Goal: Task Accomplishment & Management: Manage account settings

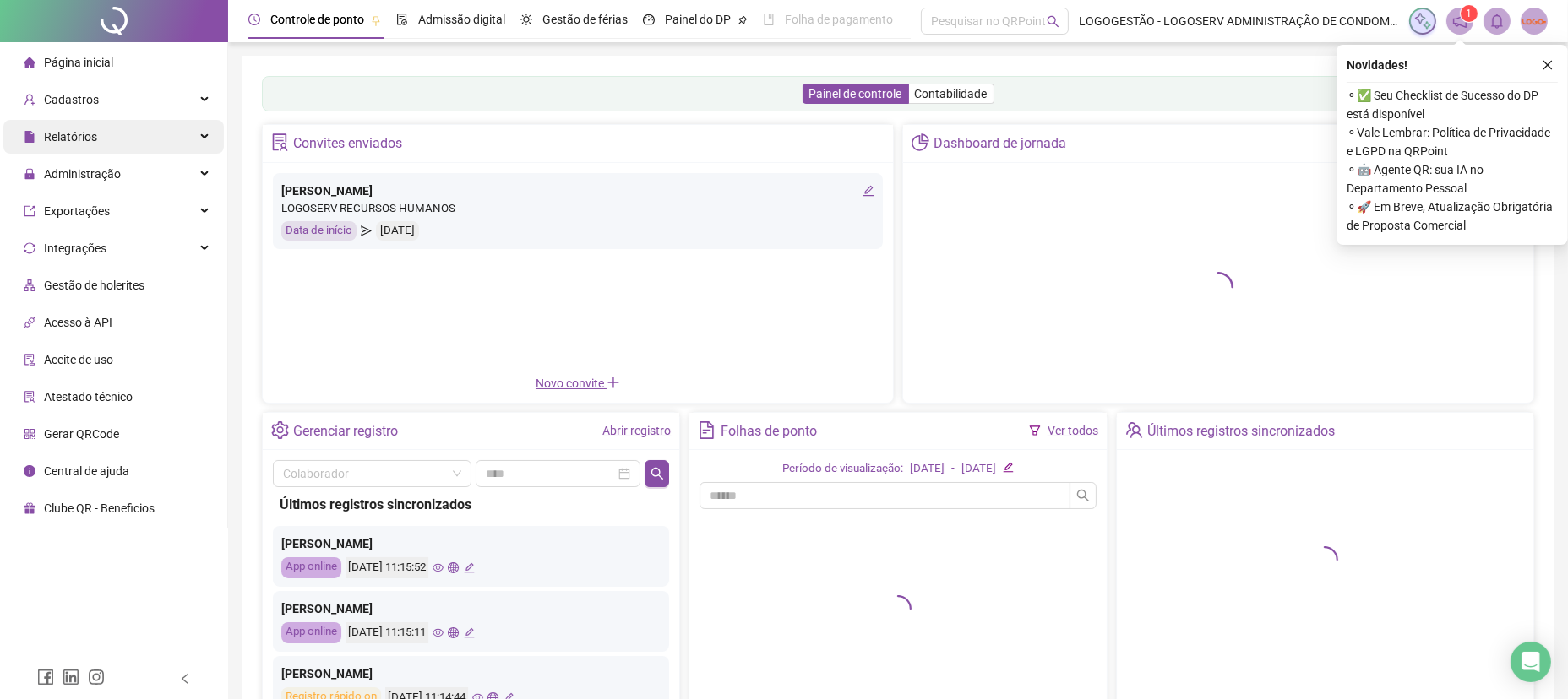
click at [121, 137] on div "Relatórios" at bounding box center [113, 137] width 220 height 33
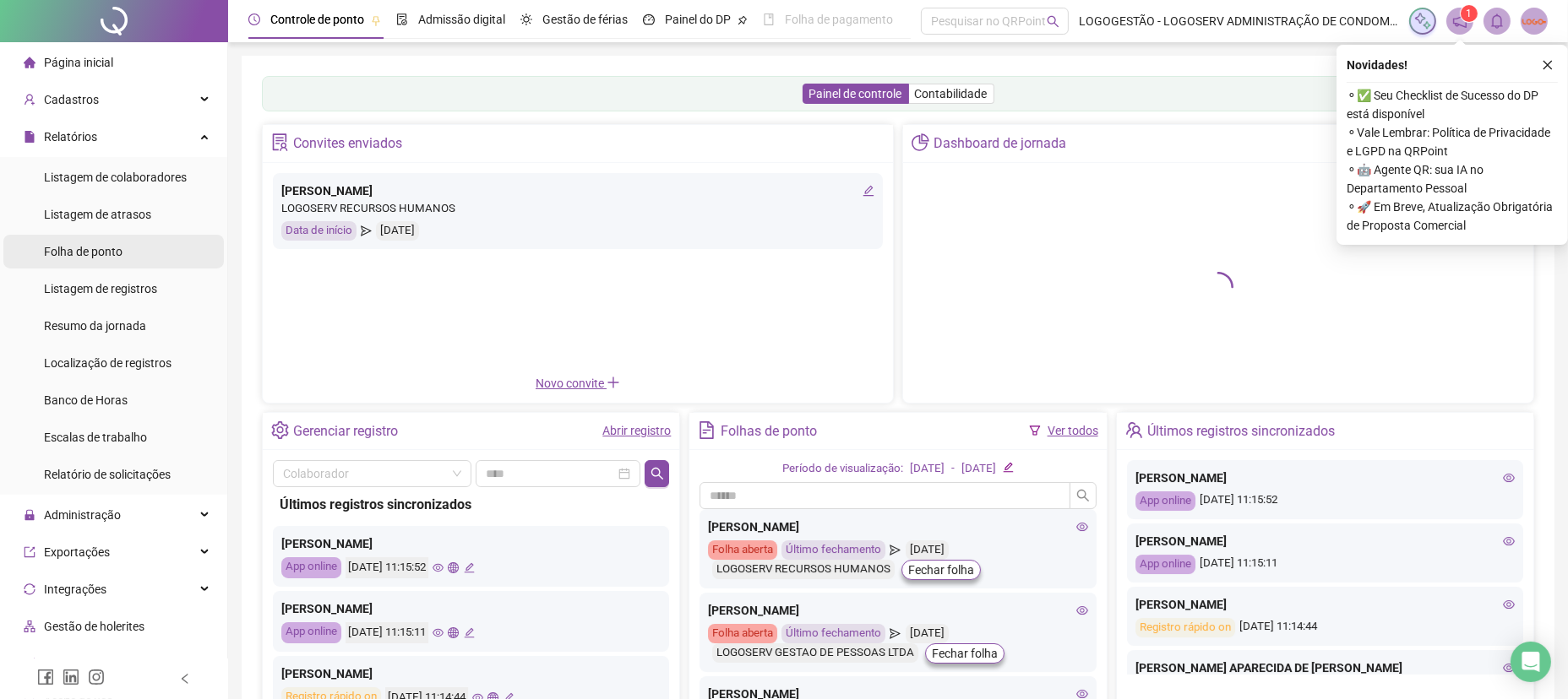
click at [133, 255] on li "Folha de ponto" at bounding box center [113, 252] width 220 height 33
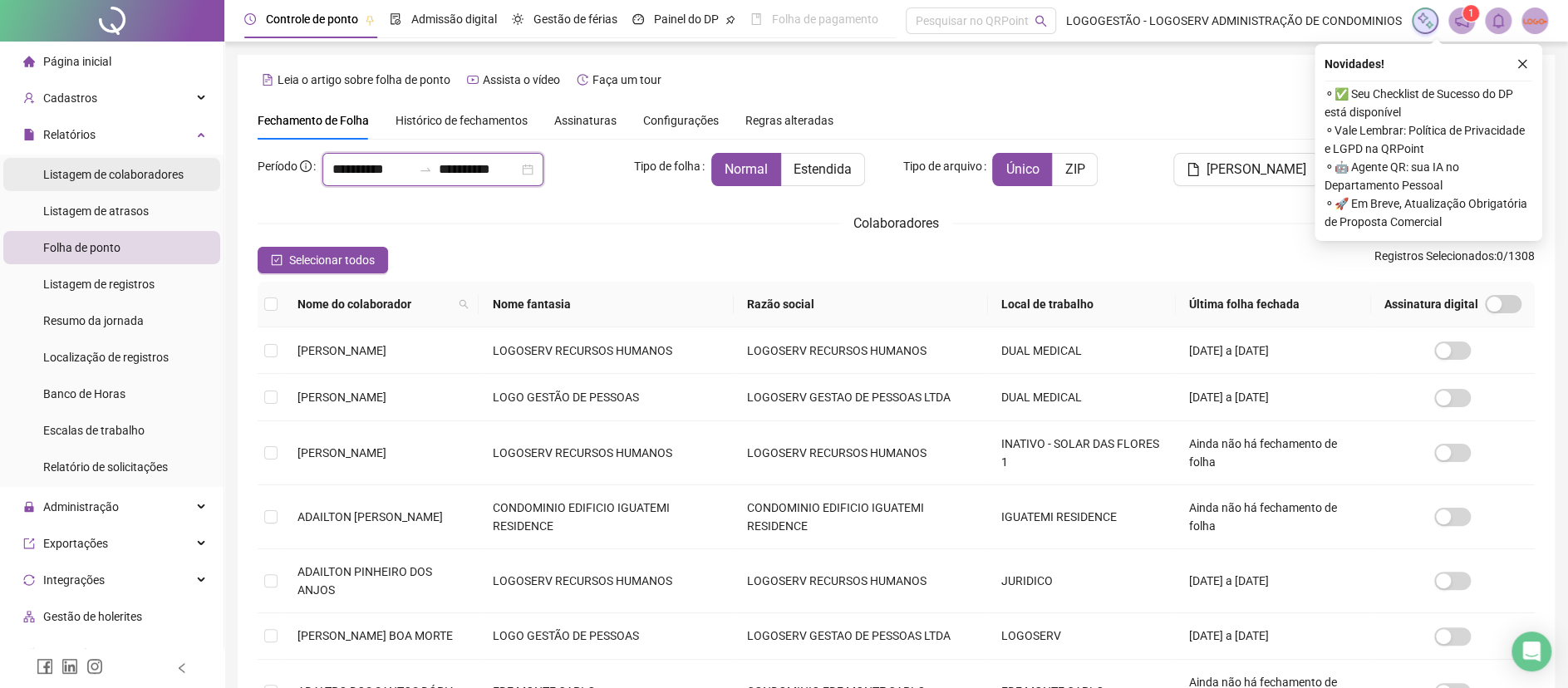
click at [163, 165] on div "**********" at bounding box center [784, 513] width 1568 height 1027
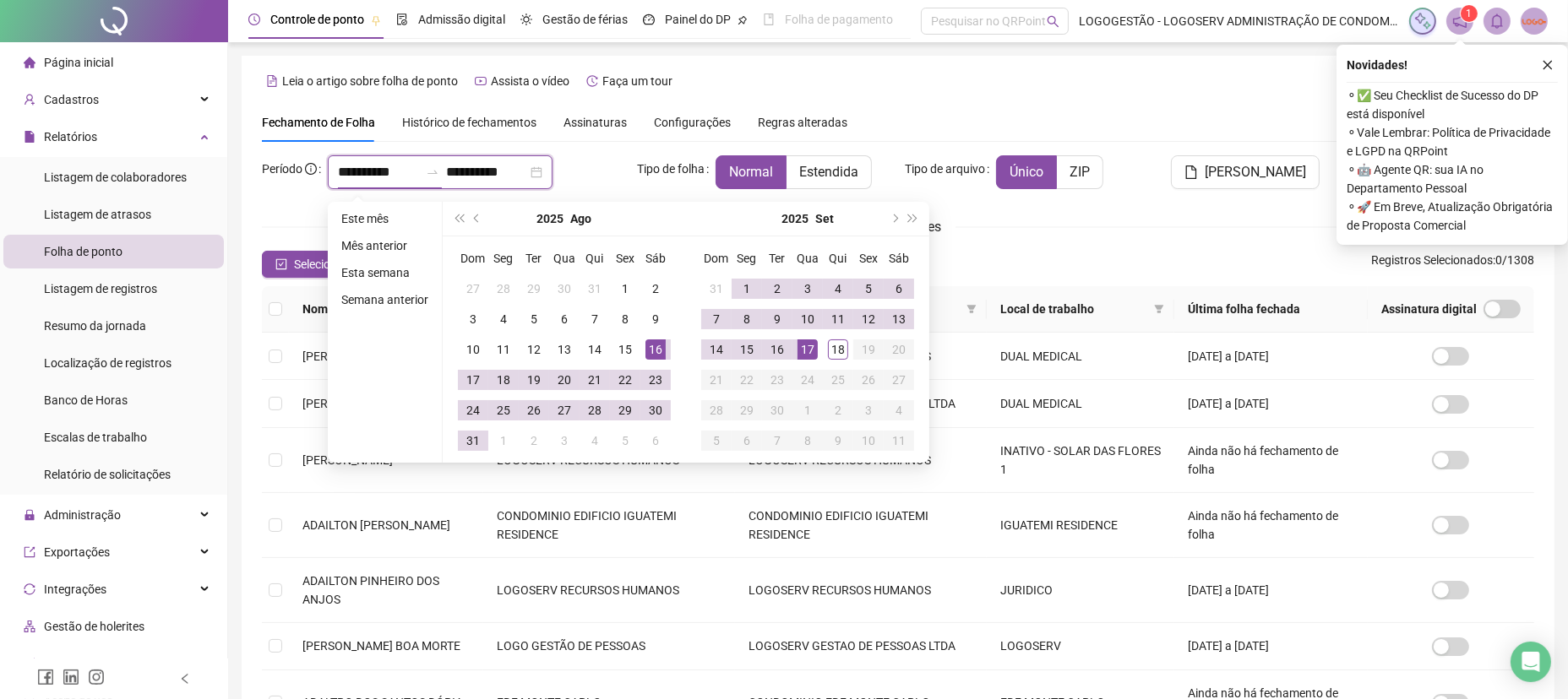
type input "**********"
click at [746, 352] on div "15" at bounding box center [747, 349] width 21 height 21
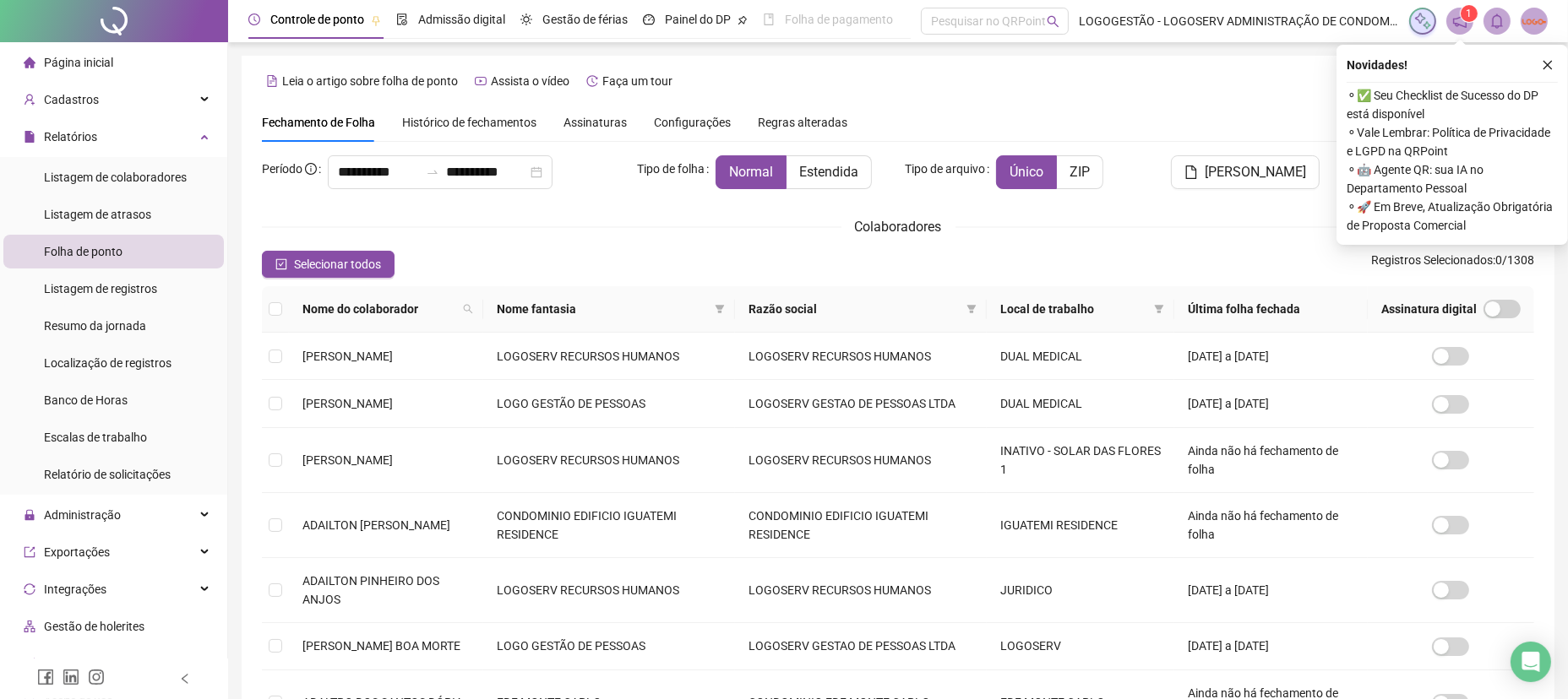
drag, startPoint x: 819, startPoint y: 181, endPoint x: 812, endPoint y: 205, distance: 25.0
click at [814, 188] on label "Estendida" at bounding box center [829, 172] width 86 height 33
click at [811, 171] on span "Estendida" at bounding box center [829, 172] width 59 height 16
click at [725, 309] on icon "filter" at bounding box center [720, 309] width 10 height 10
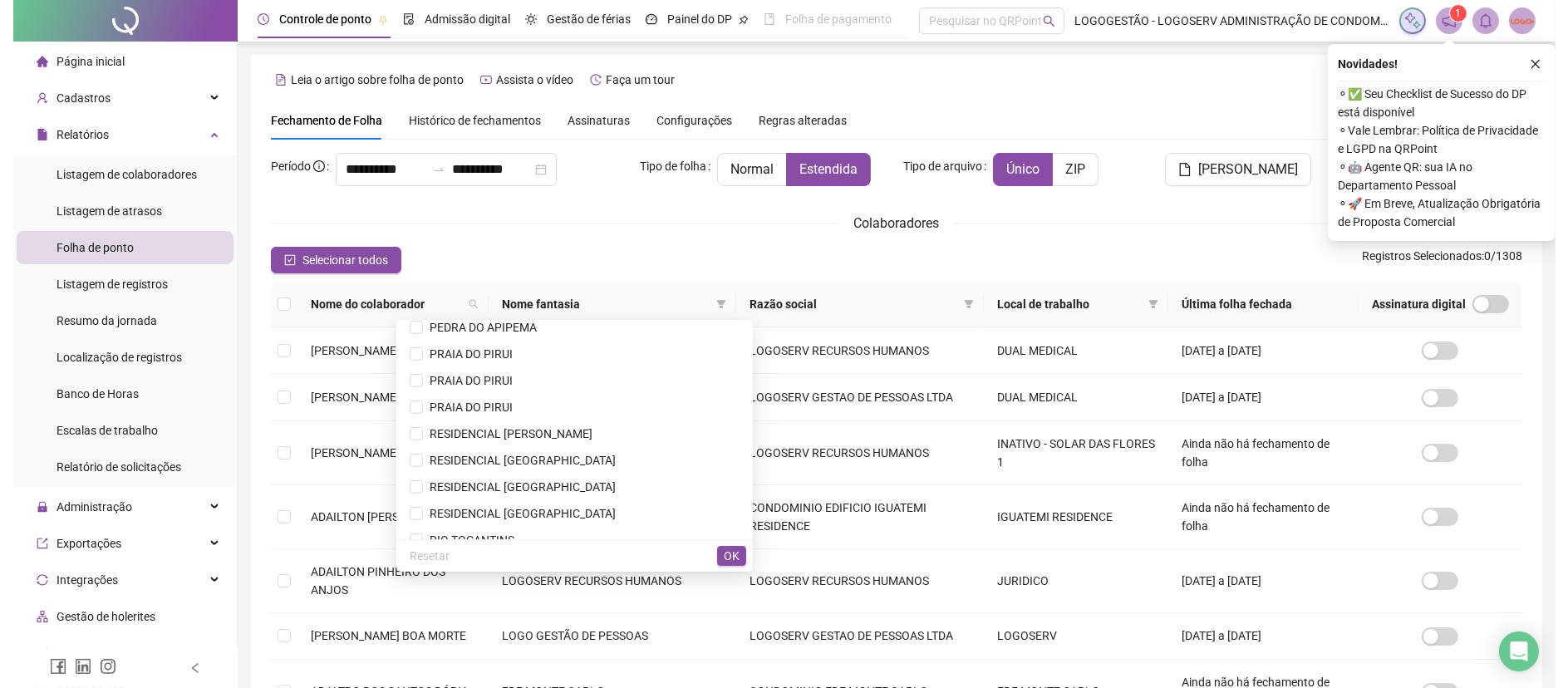
scroll to position [1661, 0]
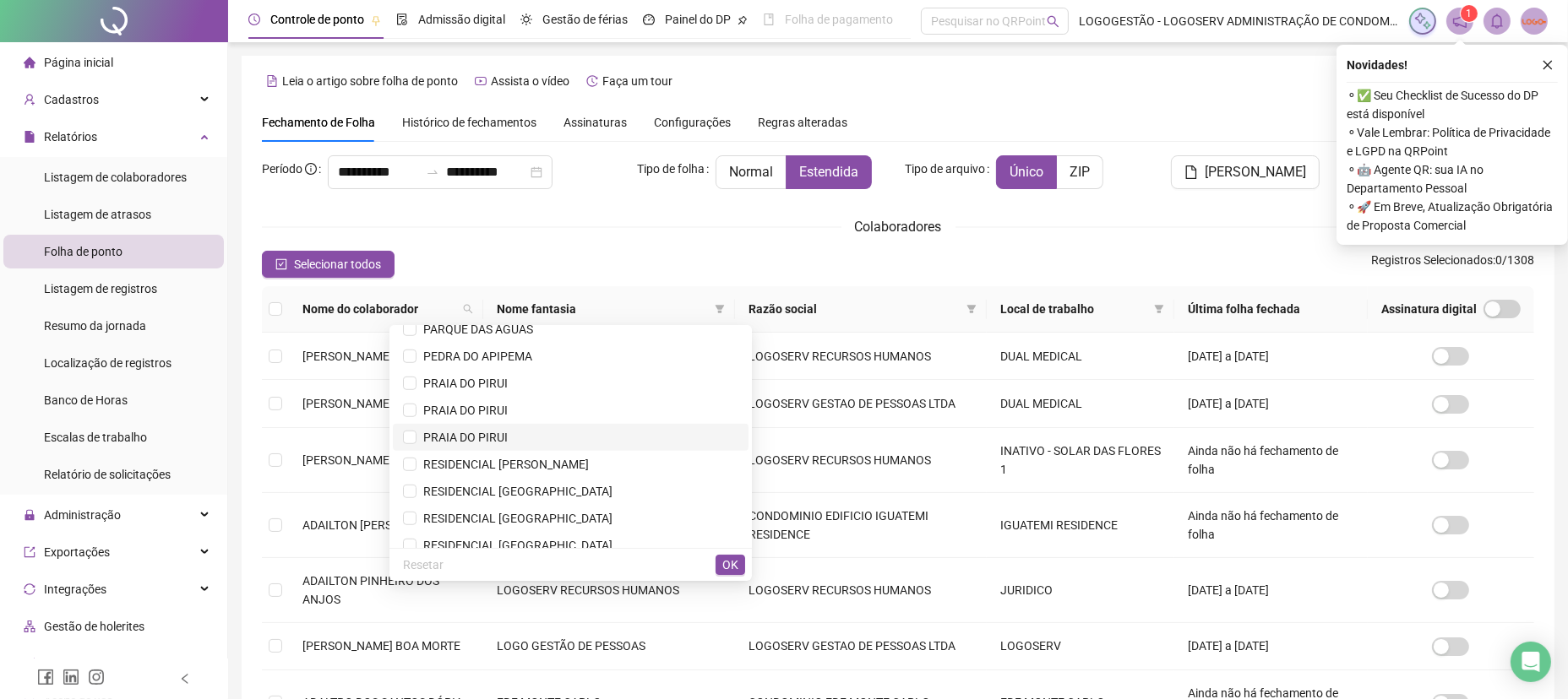
click at [587, 431] on span "PRAIA DO PIRUI" at bounding box center [571, 437] width 335 height 19
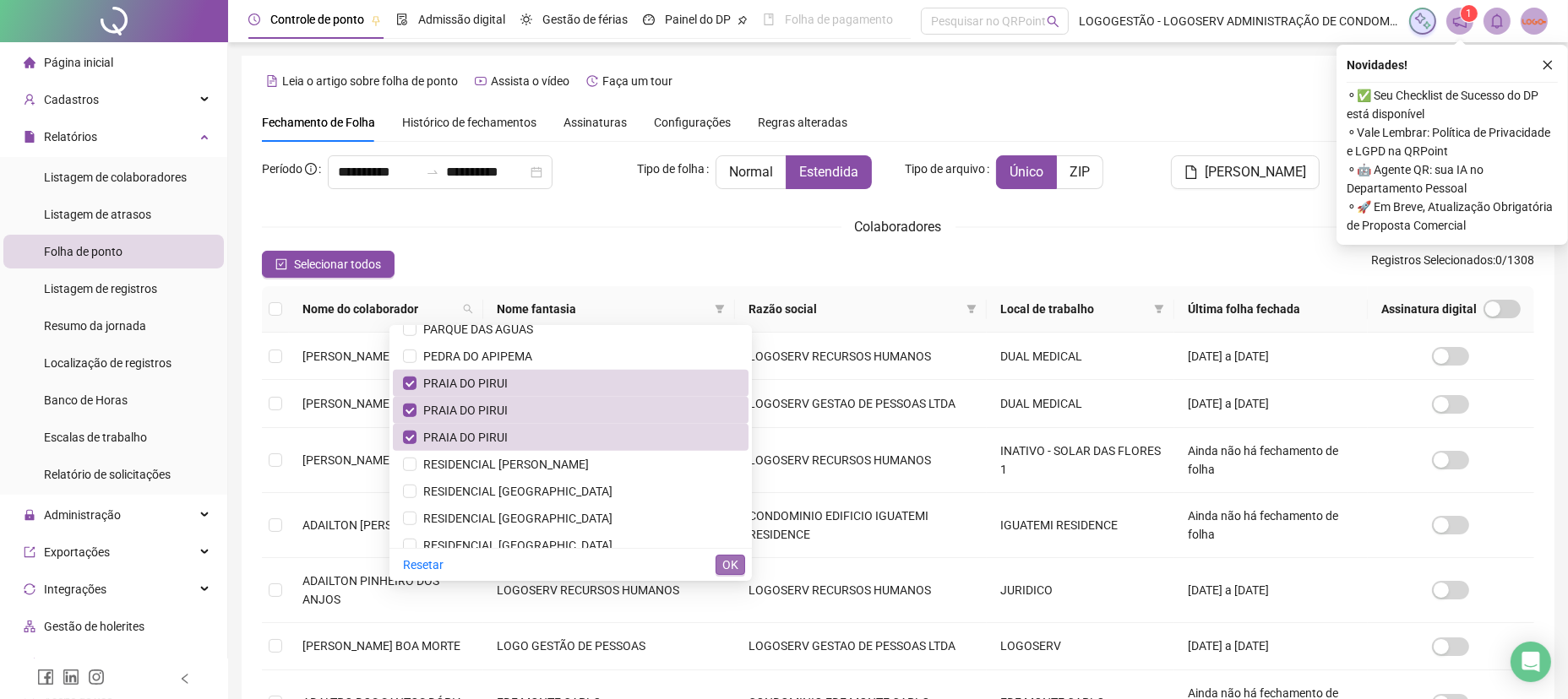
click at [731, 556] on span "OK" at bounding box center [731, 564] width 16 height 19
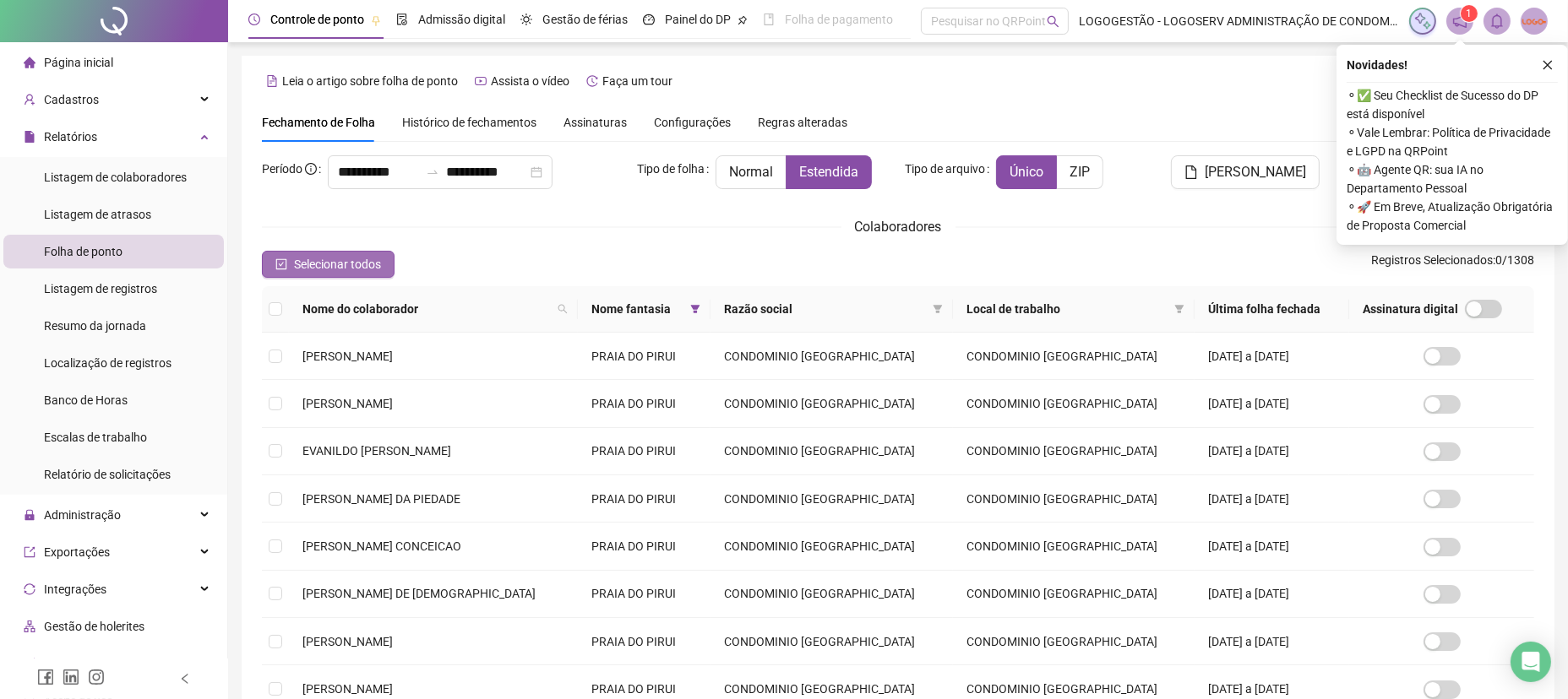
click at [358, 274] on button "Selecionar todos" at bounding box center [328, 263] width 133 height 27
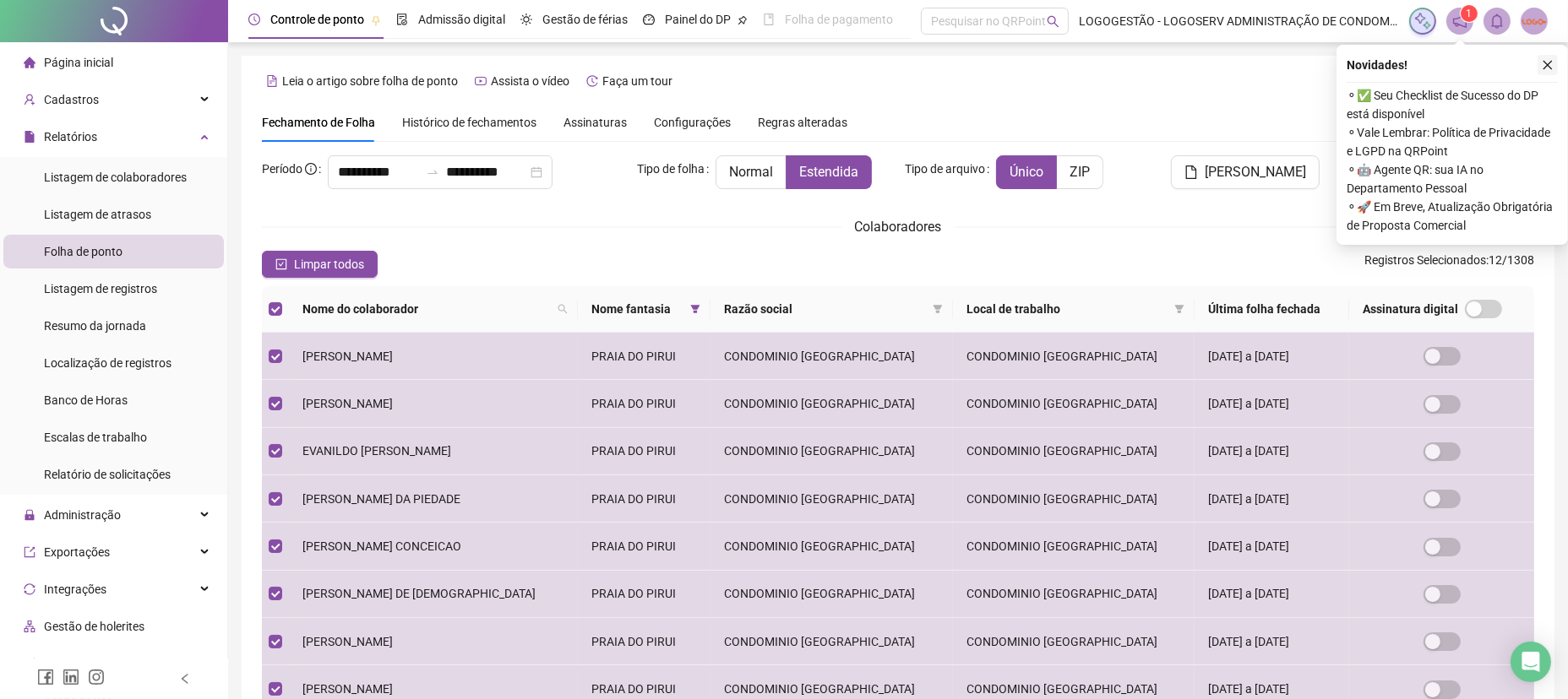
click at [1540, 63] on button "button" at bounding box center [1548, 65] width 21 height 21
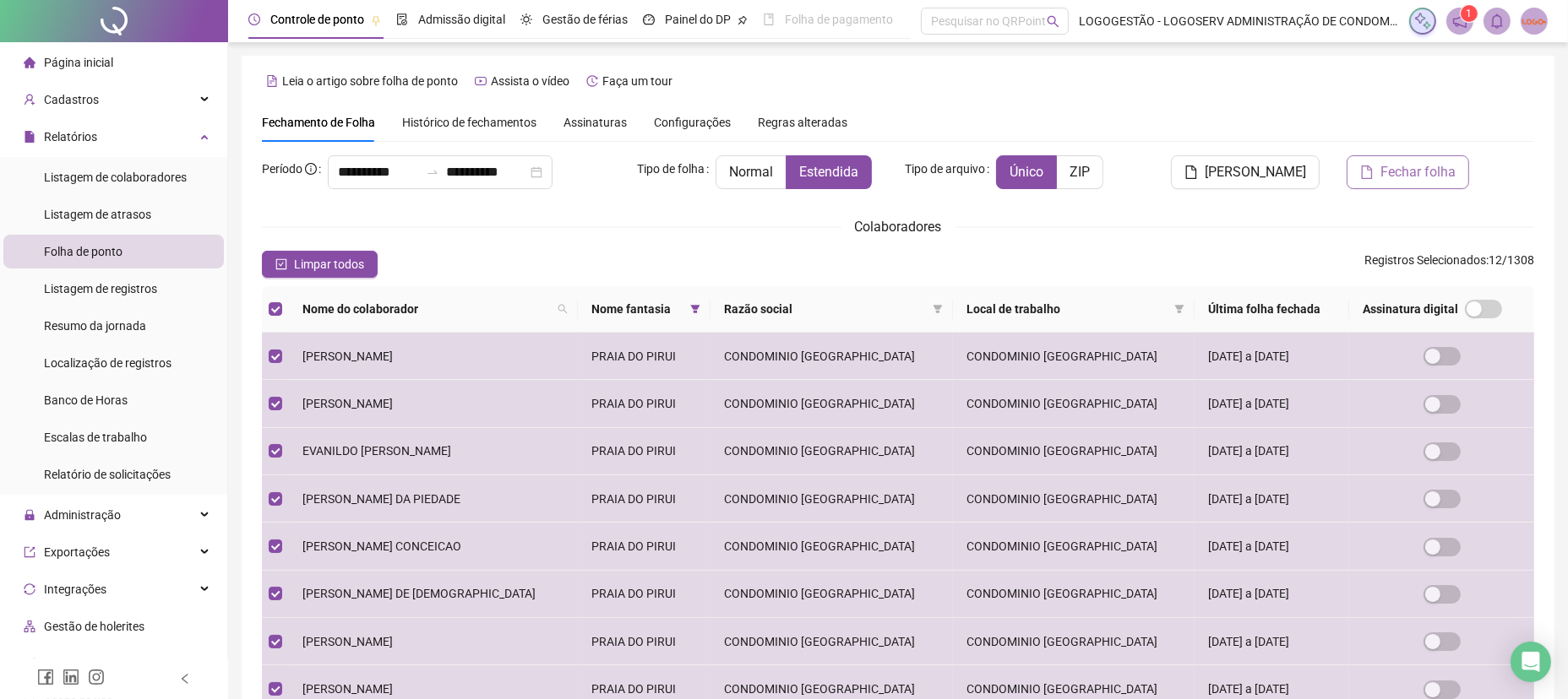
click at [1431, 177] on span "Fechar folha" at bounding box center [1418, 172] width 75 height 21
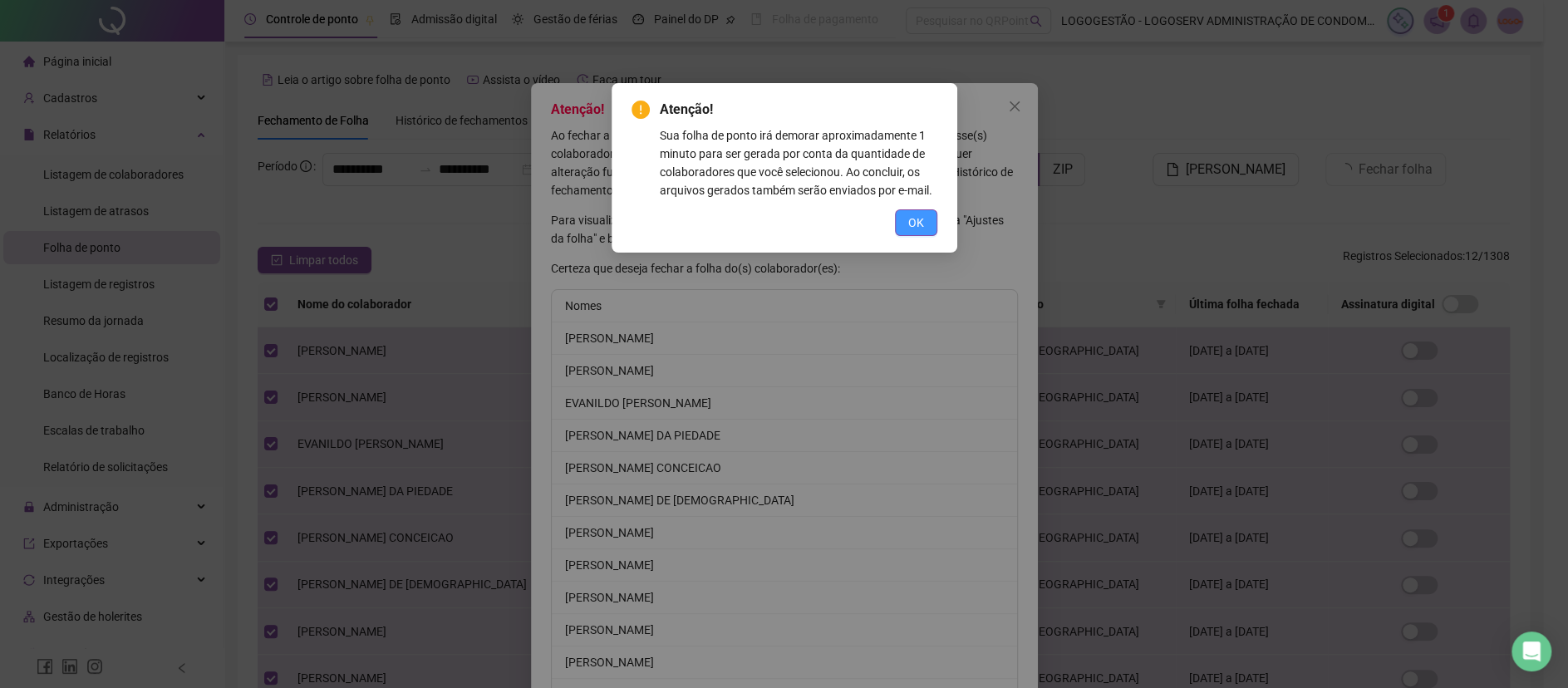
click at [911, 227] on span "OK" at bounding box center [916, 223] width 15 height 18
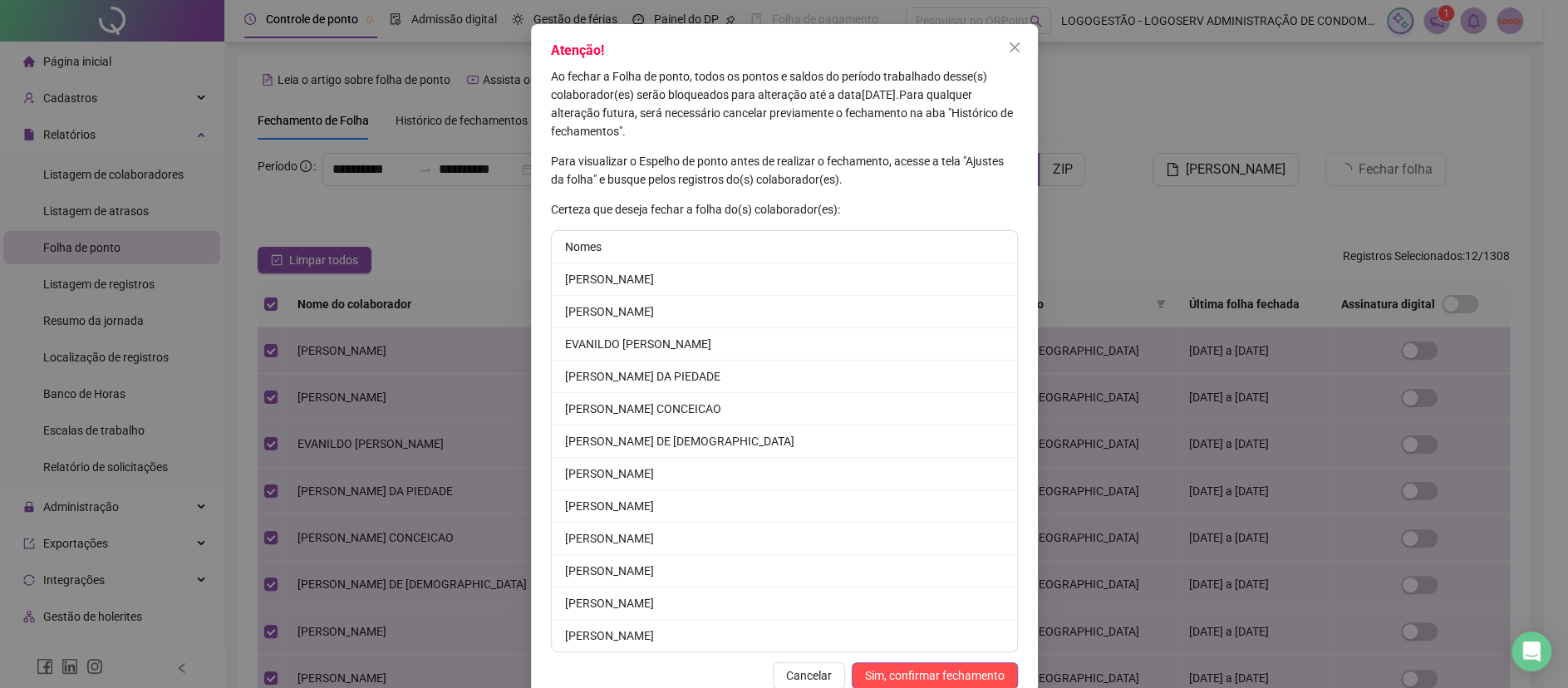
scroll to position [95, 0]
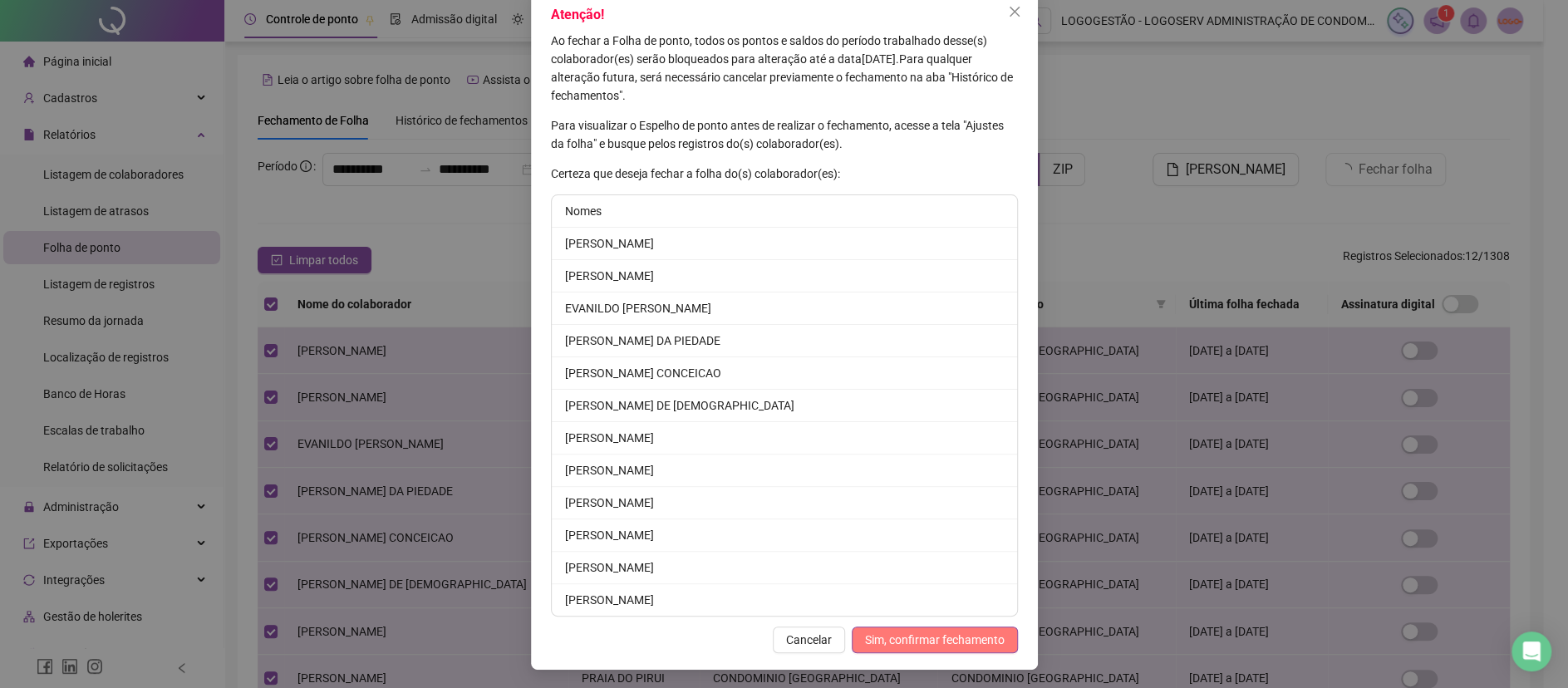
click at [962, 631] on span "Sim, confirmar fechamento" at bounding box center [934, 640] width 139 height 18
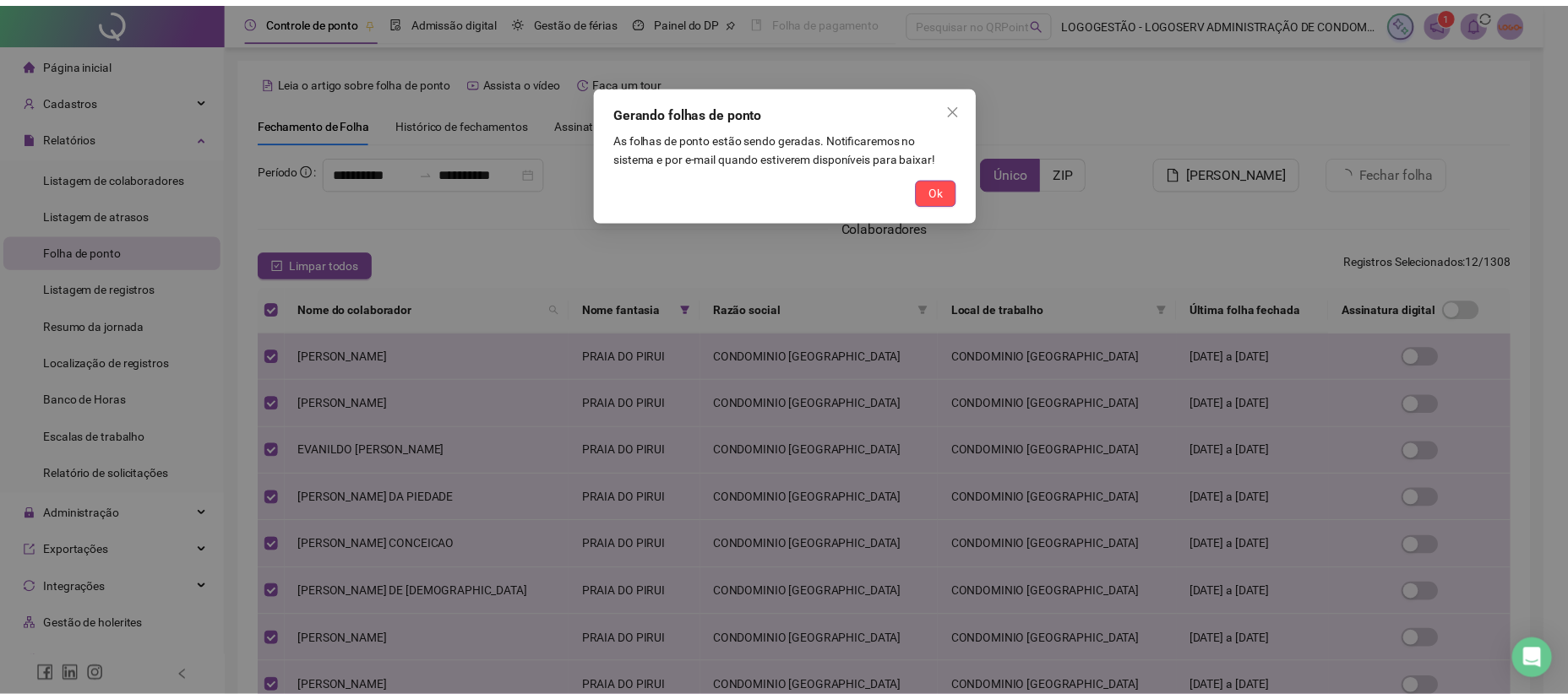
scroll to position [14, 0]
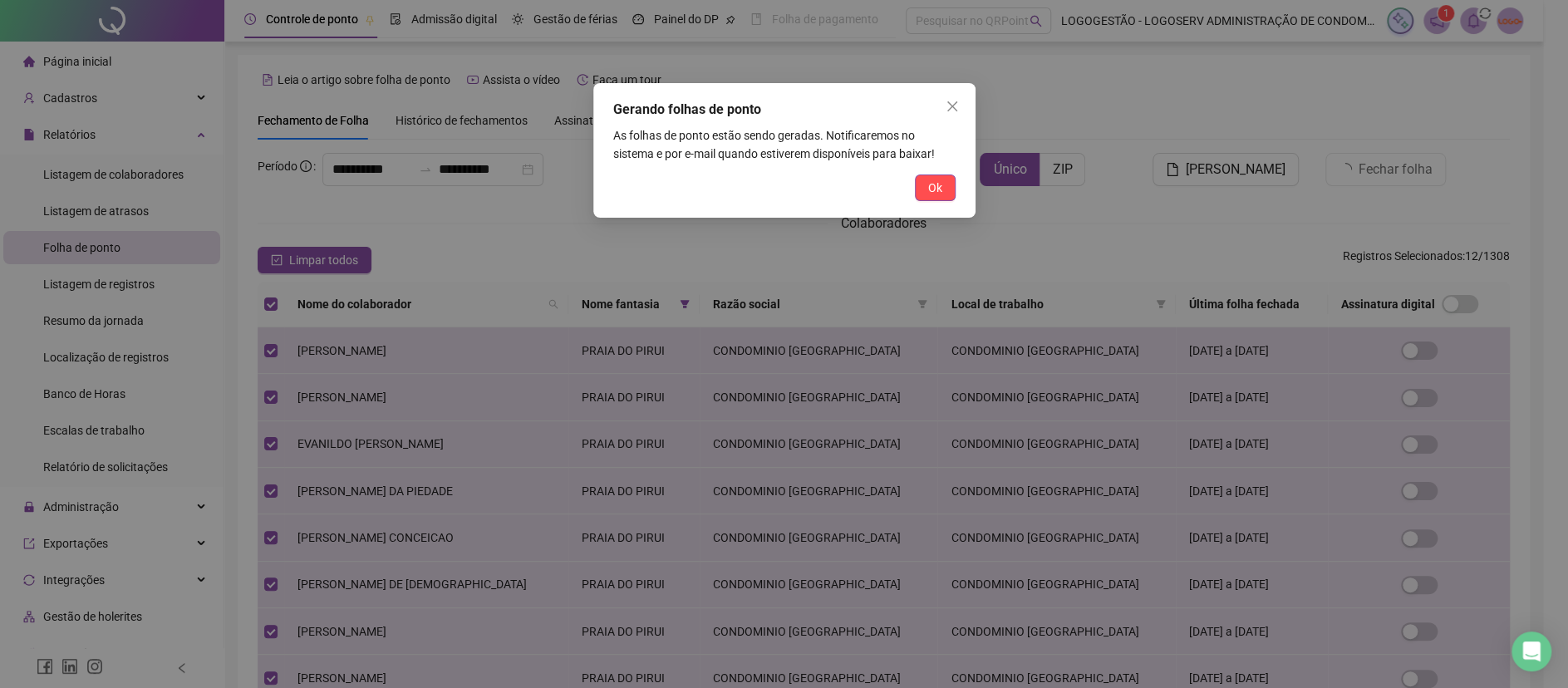
drag, startPoint x: 940, startPoint y: 183, endPoint x: 947, endPoint y: 203, distance: 21.2
click at [927, 186] on button "Ok" at bounding box center [935, 187] width 41 height 26
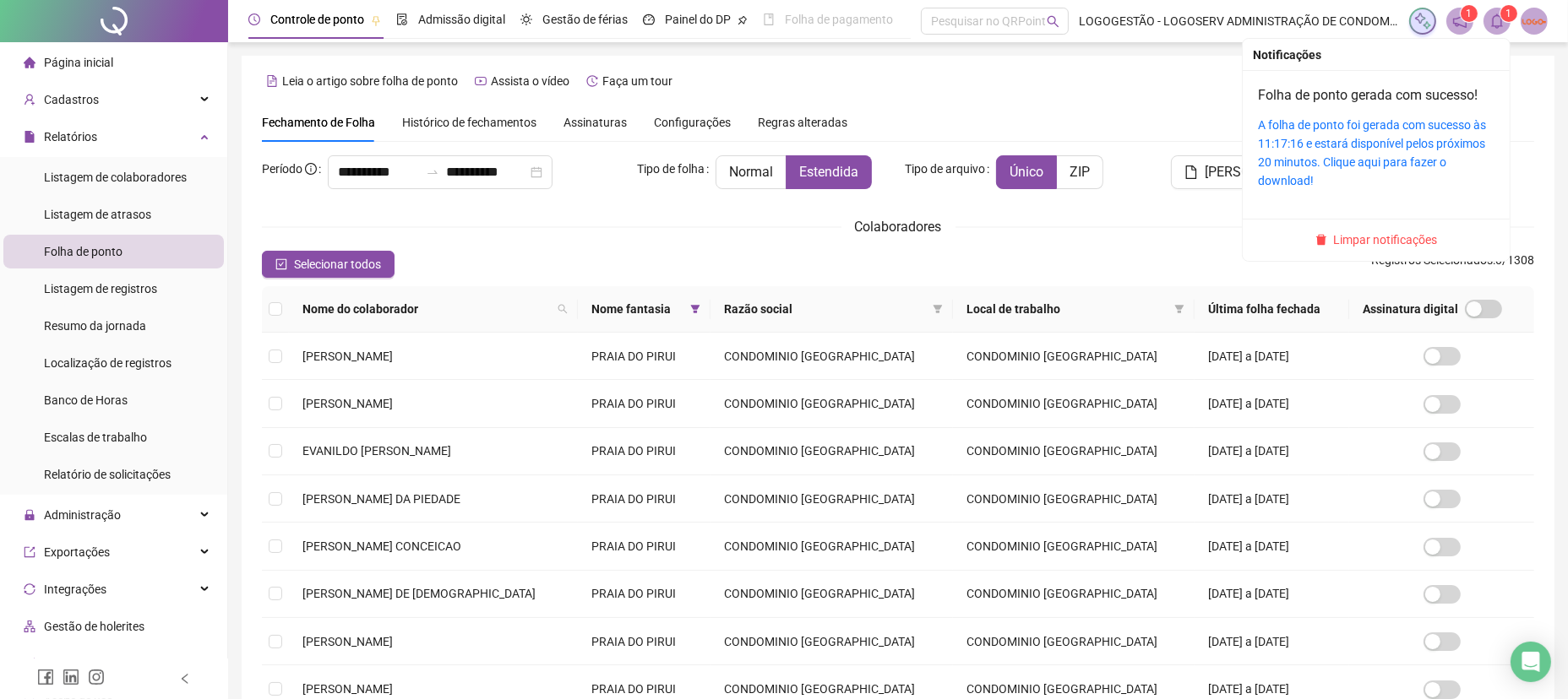
click at [1494, 18] on icon "bell" at bounding box center [1497, 21] width 15 height 15
click at [1426, 163] on link "A folha de ponto foi gerada com sucesso às 11:17:16 e estará disponível pelos p…" at bounding box center [1372, 152] width 228 height 69
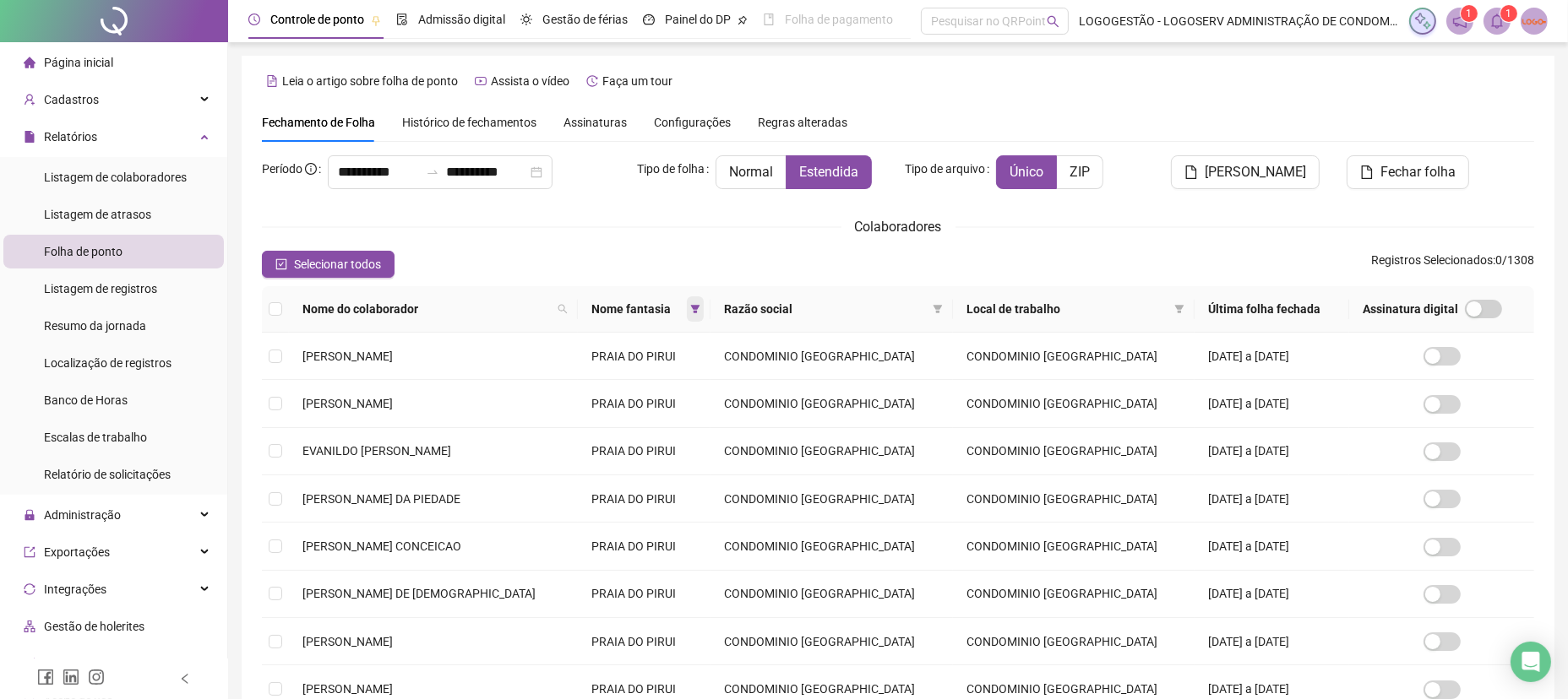
click at [692, 306] on icon "filter" at bounding box center [695, 309] width 9 height 9
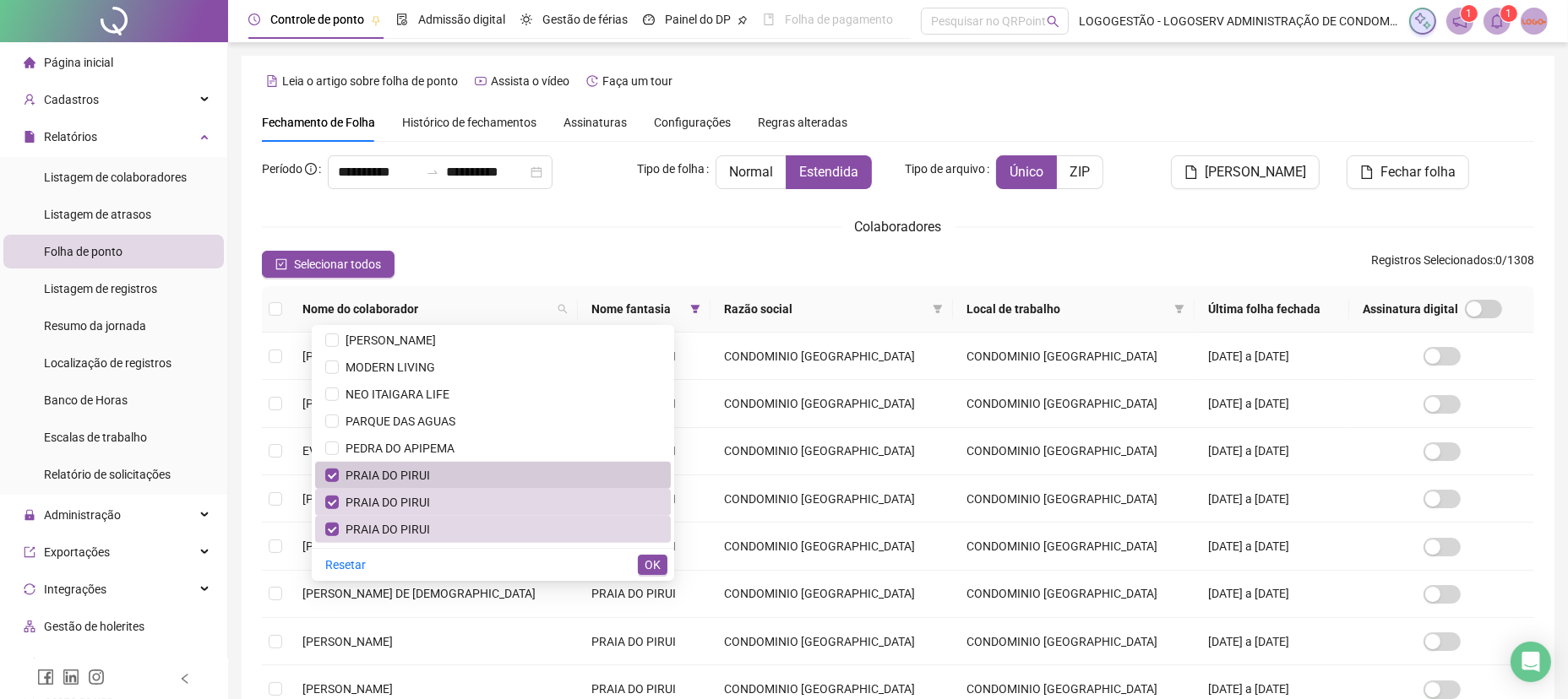
drag, startPoint x: 514, startPoint y: 483, endPoint x: 505, endPoint y: 484, distance: 9.1
click at [513, 483] on span "PRAIA DO PIRUI" at bounding box center [493, 475] width 335 height 19
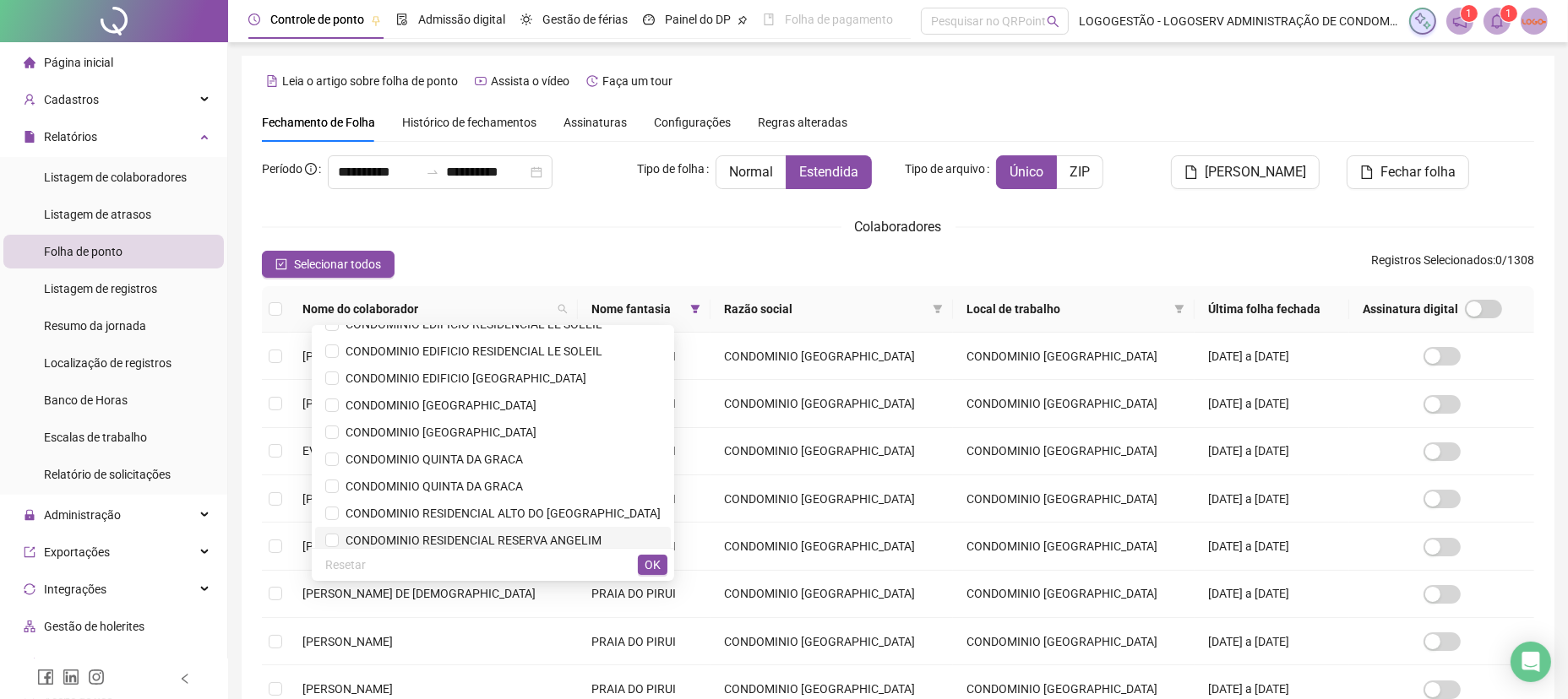
scroll to position [506, 0]
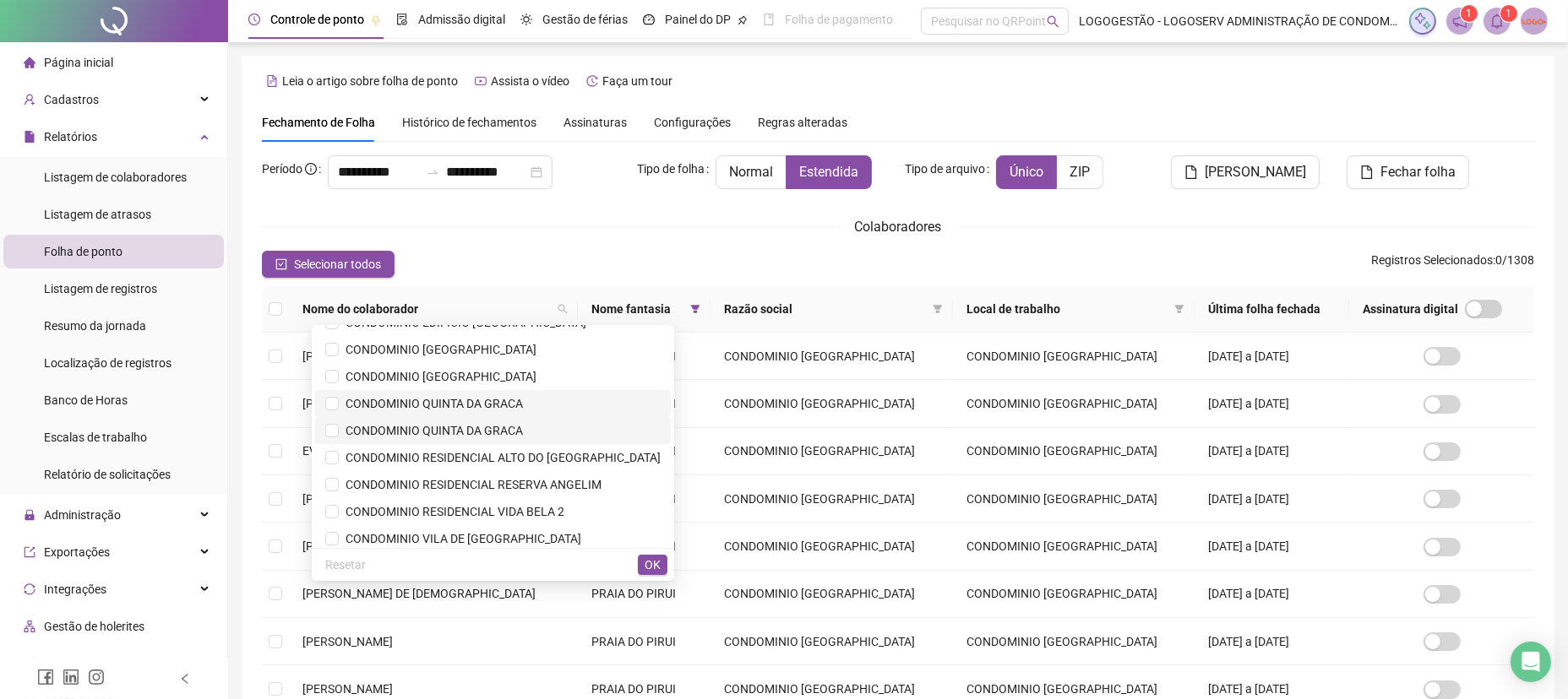
click at [525, 413] on li "CONDOMINIO QUINTA DA GRACA" at bounding box center [493, 403] width 356 height 27
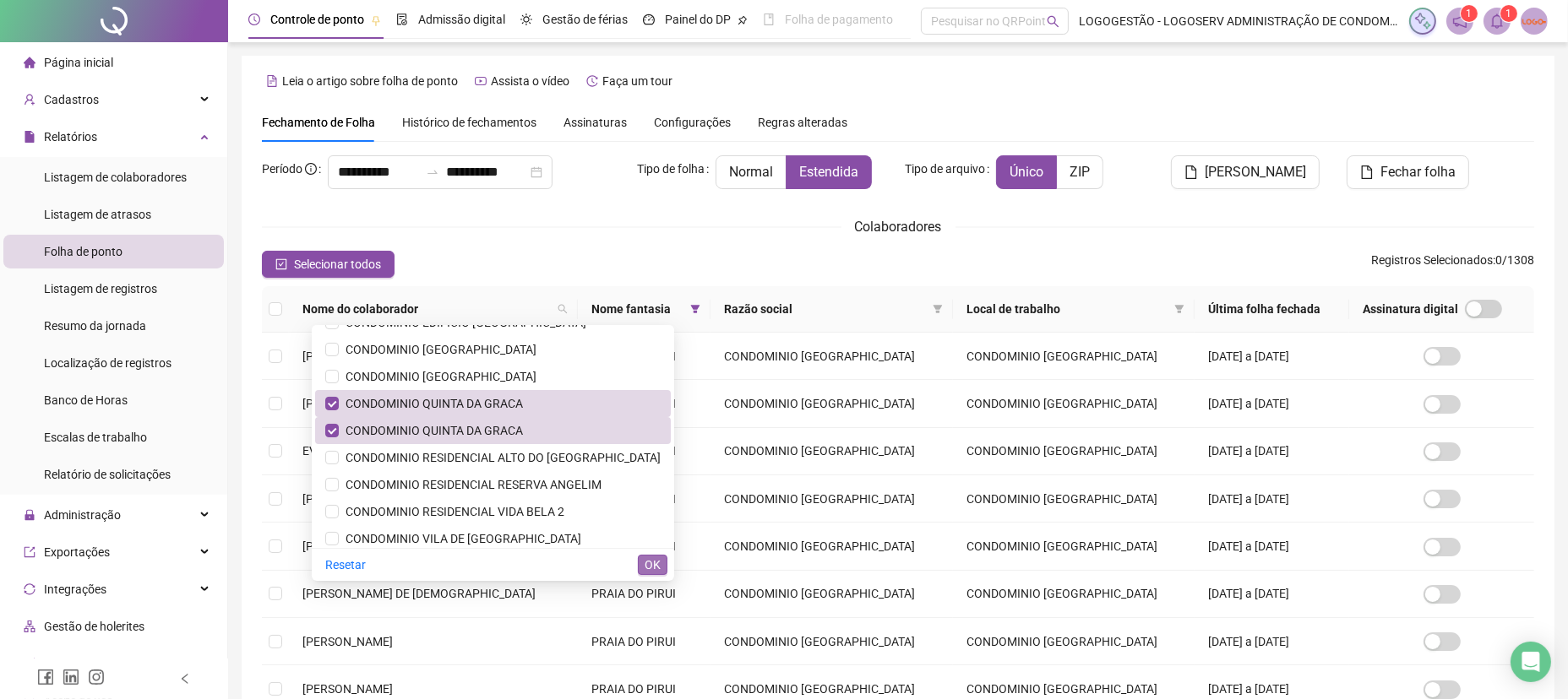
click at [642, 565] on button "OK" at bounding box center [653, 564] width 30 height 21
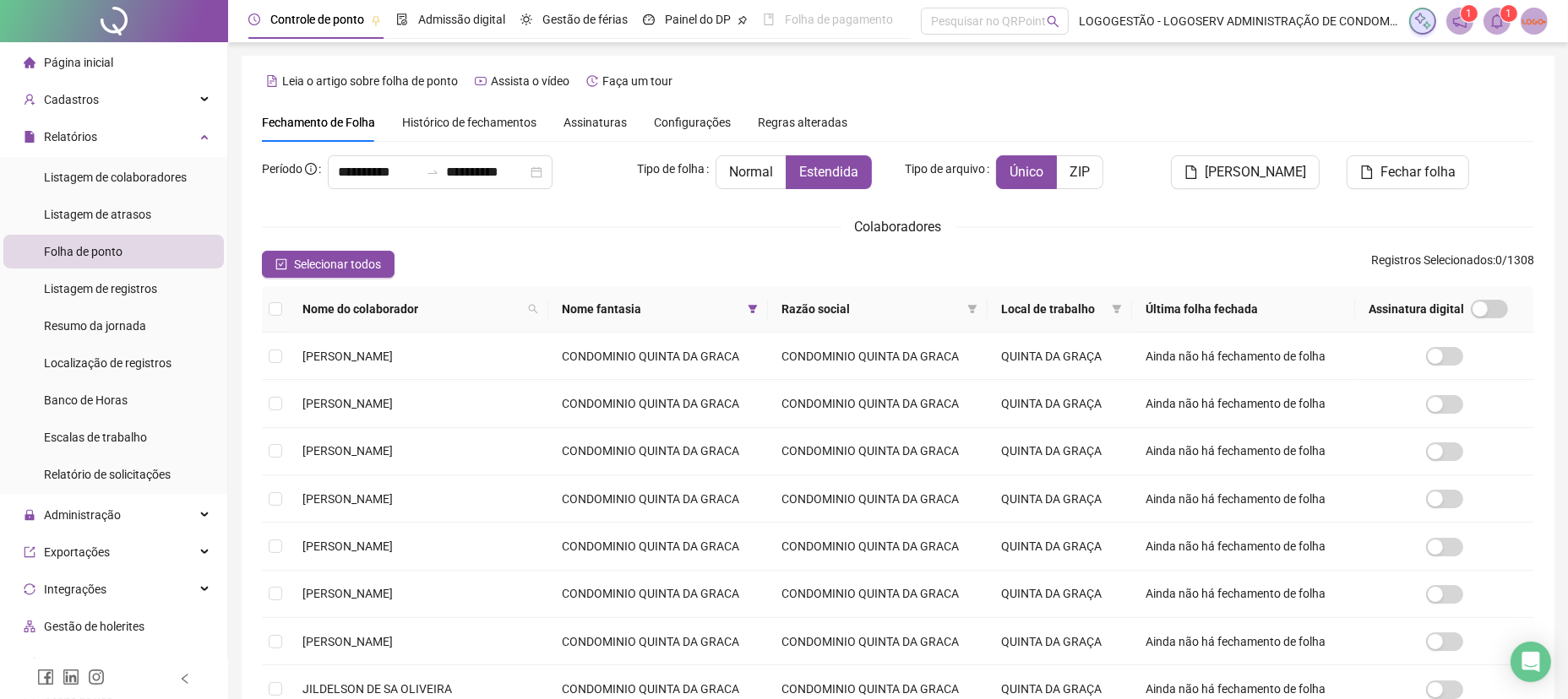
drag, startPoint x: 341, startPoint y: 270, endPoint x: 404, endPoint y: 266, distance: 63.1
click at [341, 269] on span "Selecionar todos" at bounding box center [337, 263] width 87 height 19
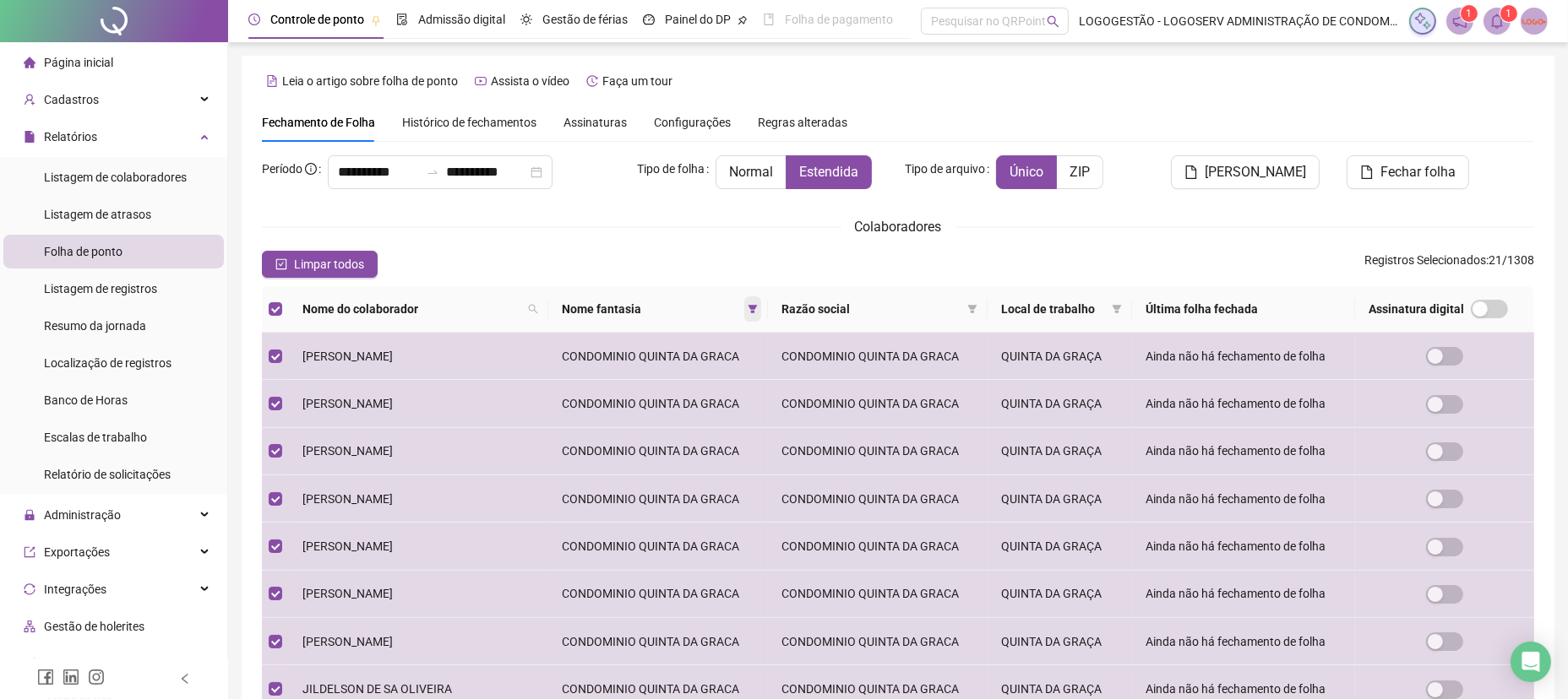
click at [747, 309] on span at bounding box center [753, 310] width 17 height 26
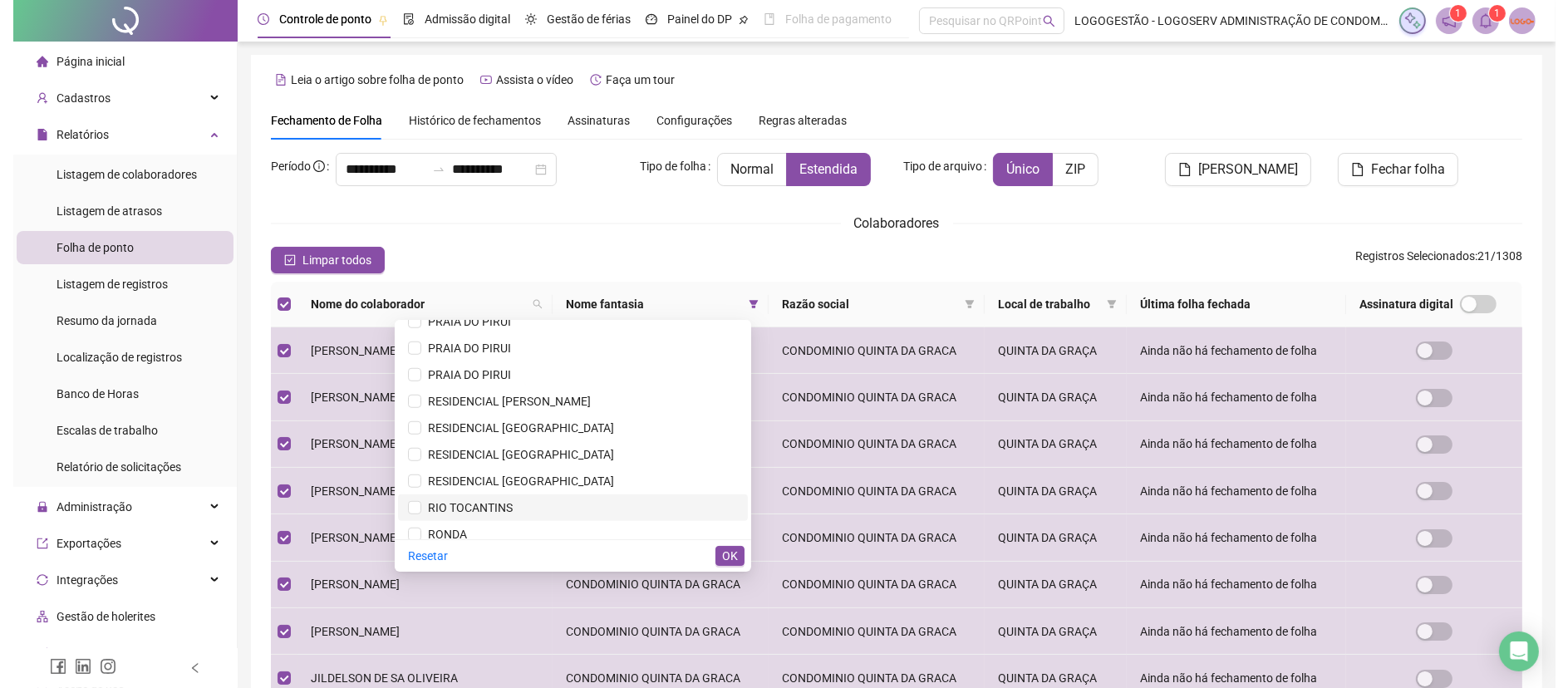
scroll to position [1994, 0]
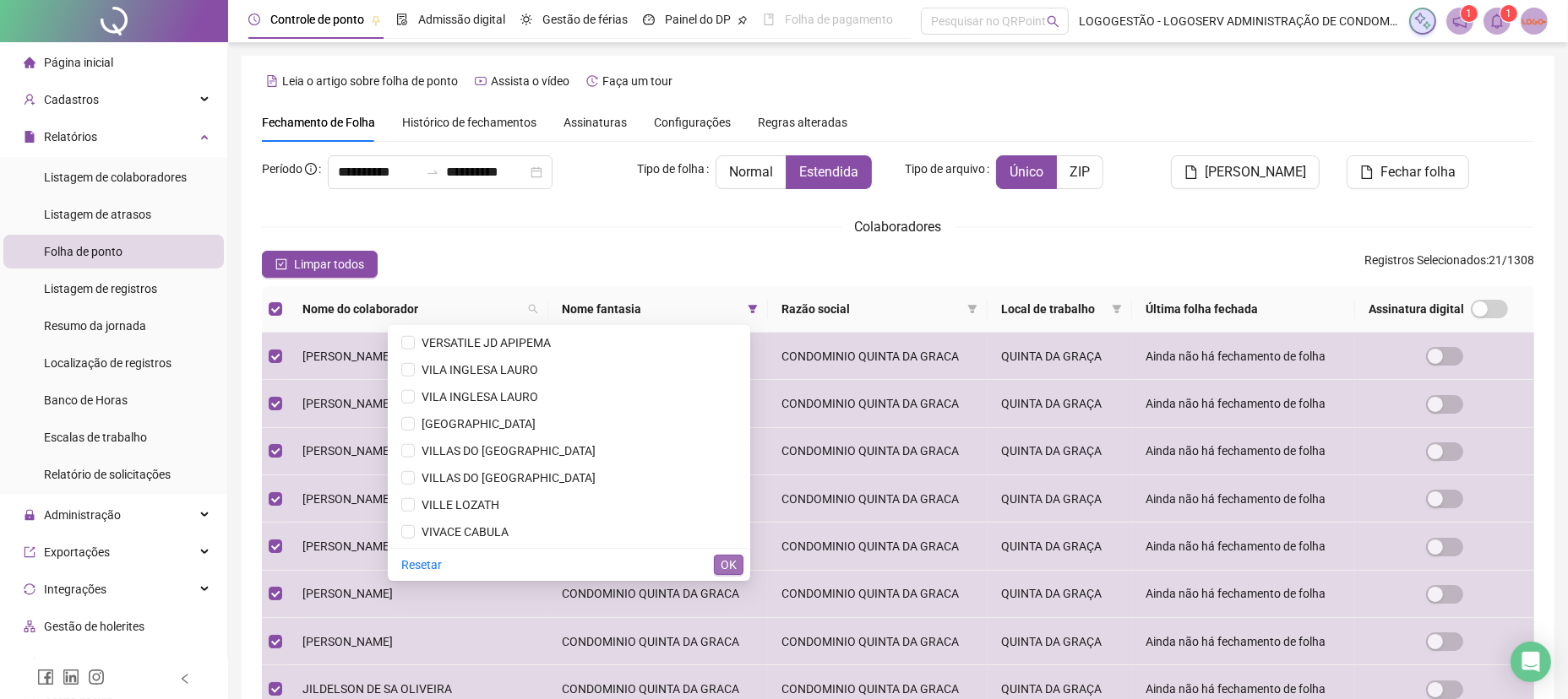
click at [737, 561] on button "OK" at bounding box center [729, 564] width 30 height 21
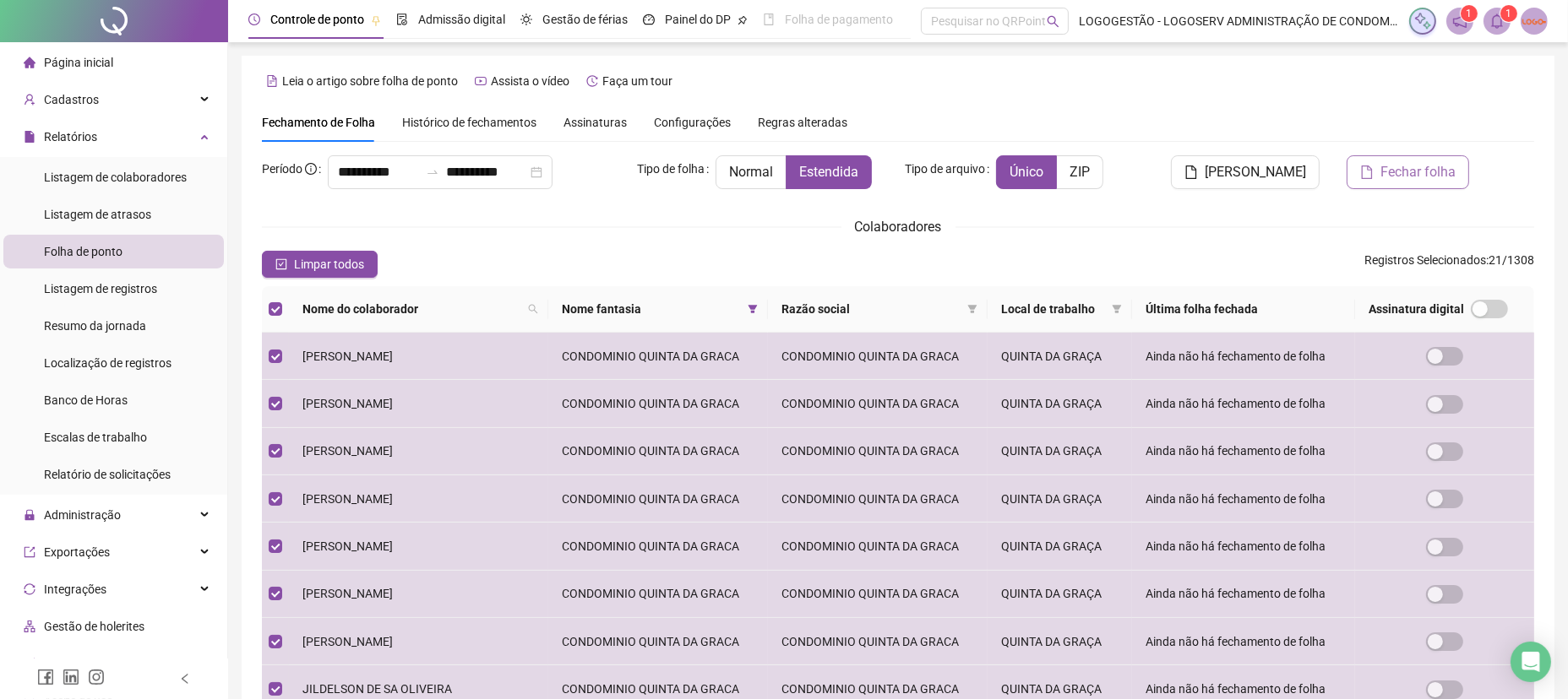
click at [1423, 187] on button "Fechar folha" at bounding box center [1408, 172] width 123 height 33
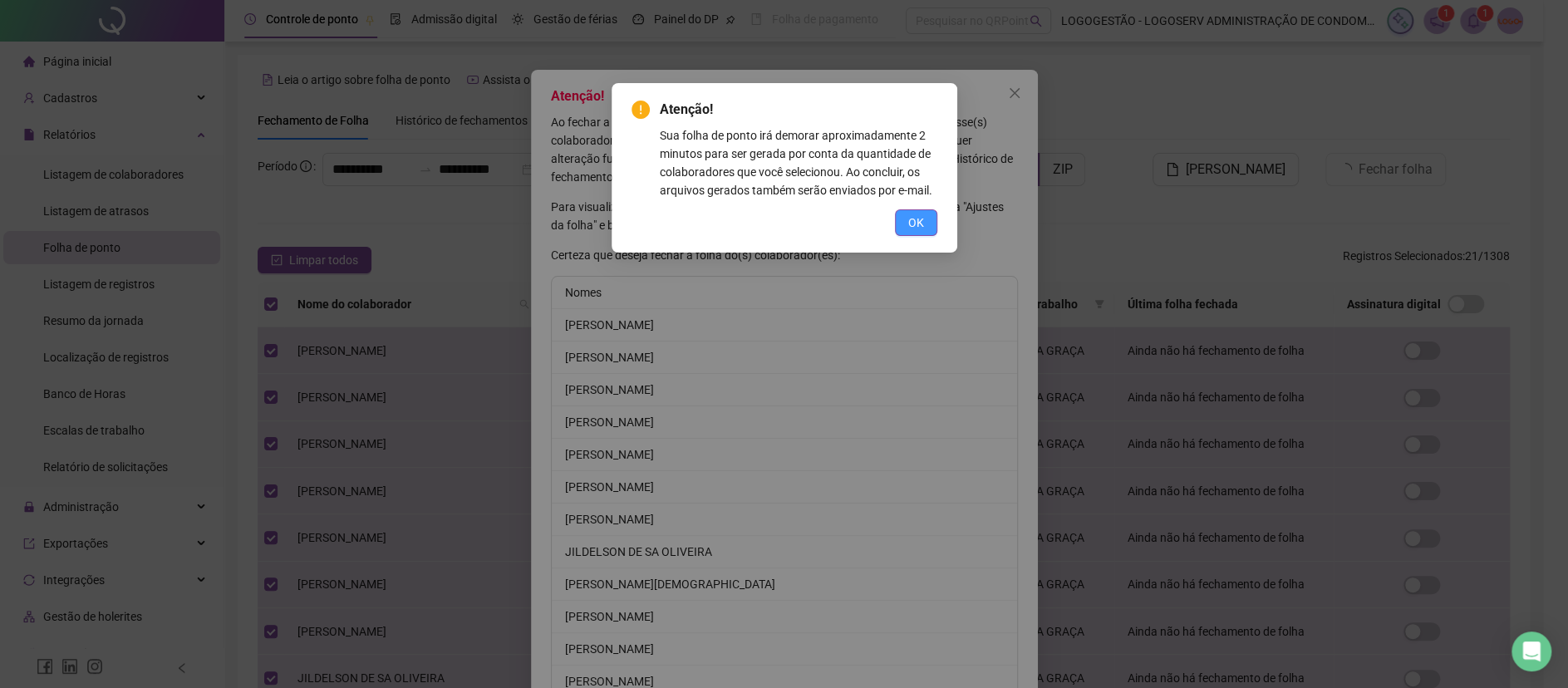
click at [919, 221] on span "OK" at bounding box center [916, 223] width 15 height 18
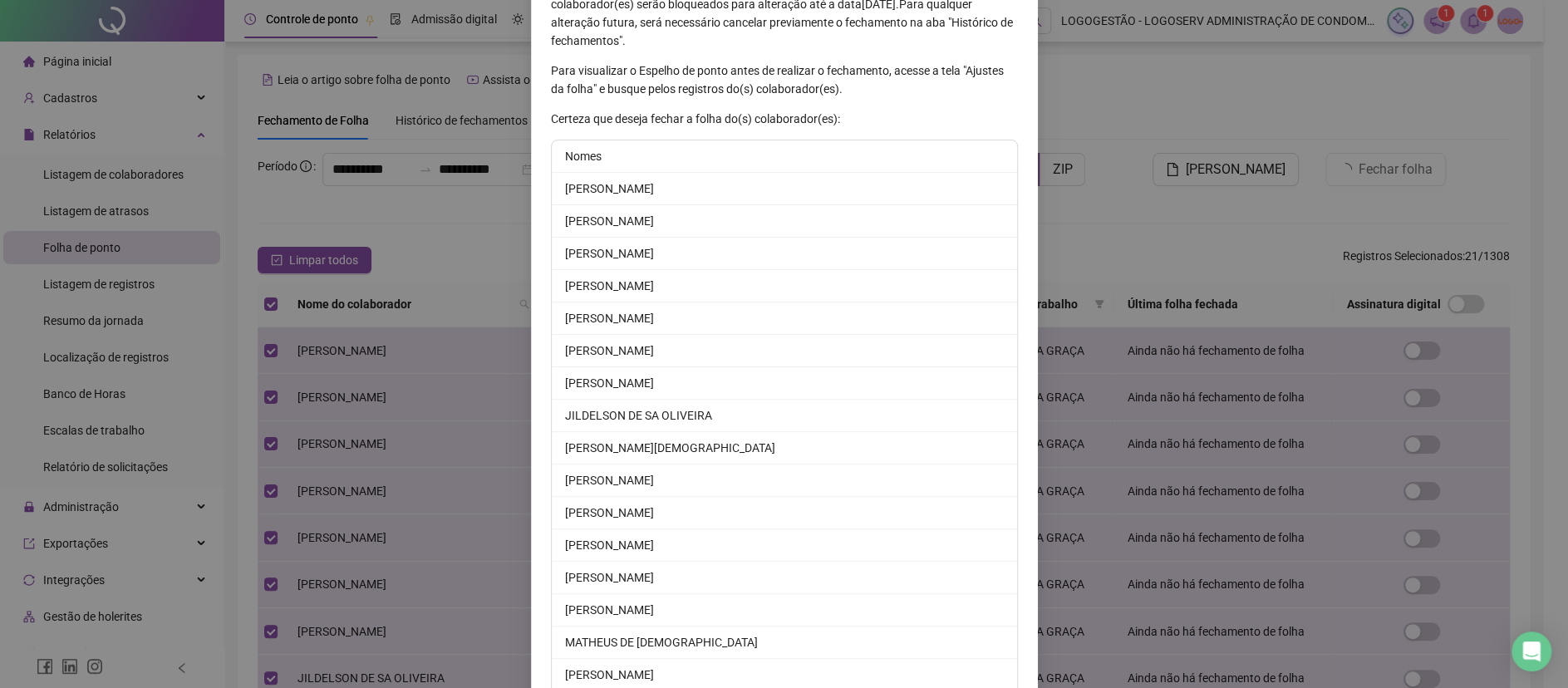
scroll to position [386, 0]
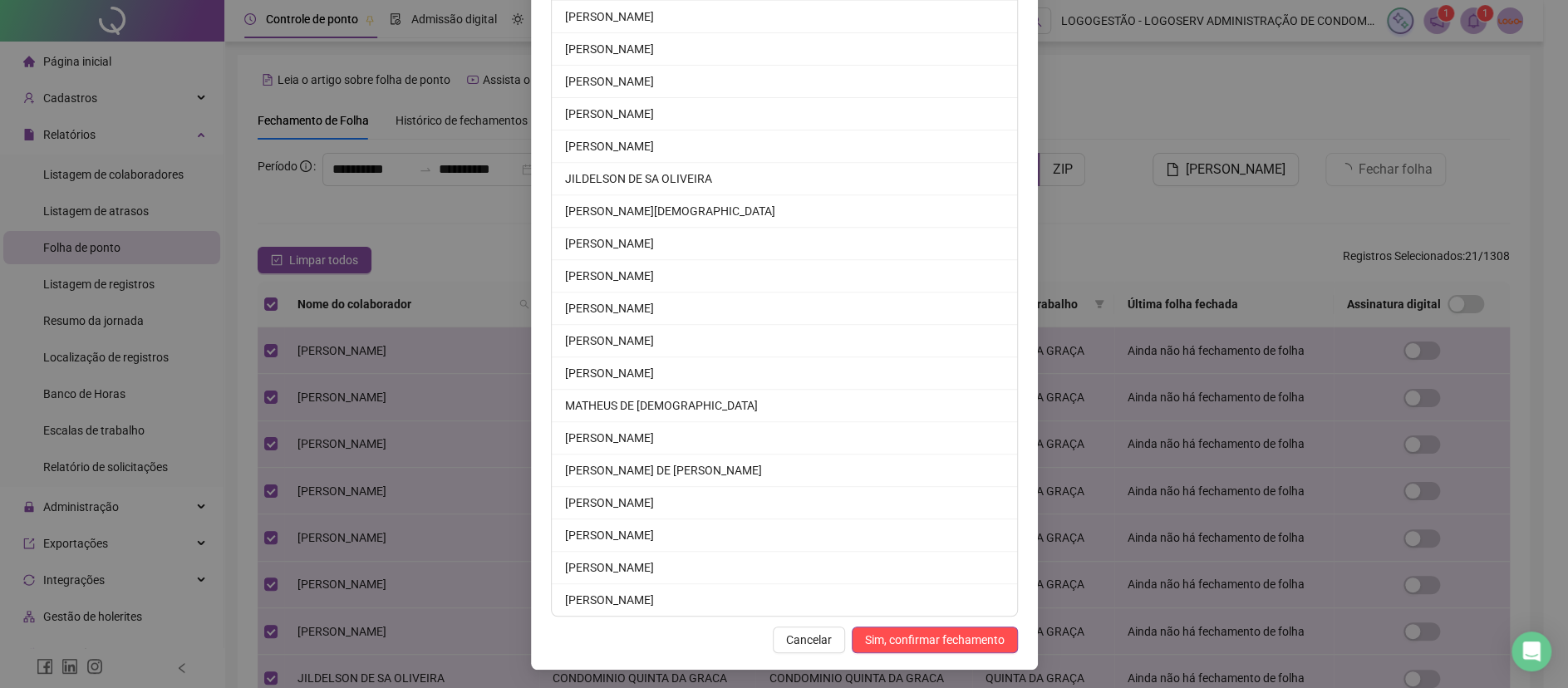
click at [911, 640] on span "Sim, confirmar fechamento" at bounding box center [934, 640] width 139 height 18
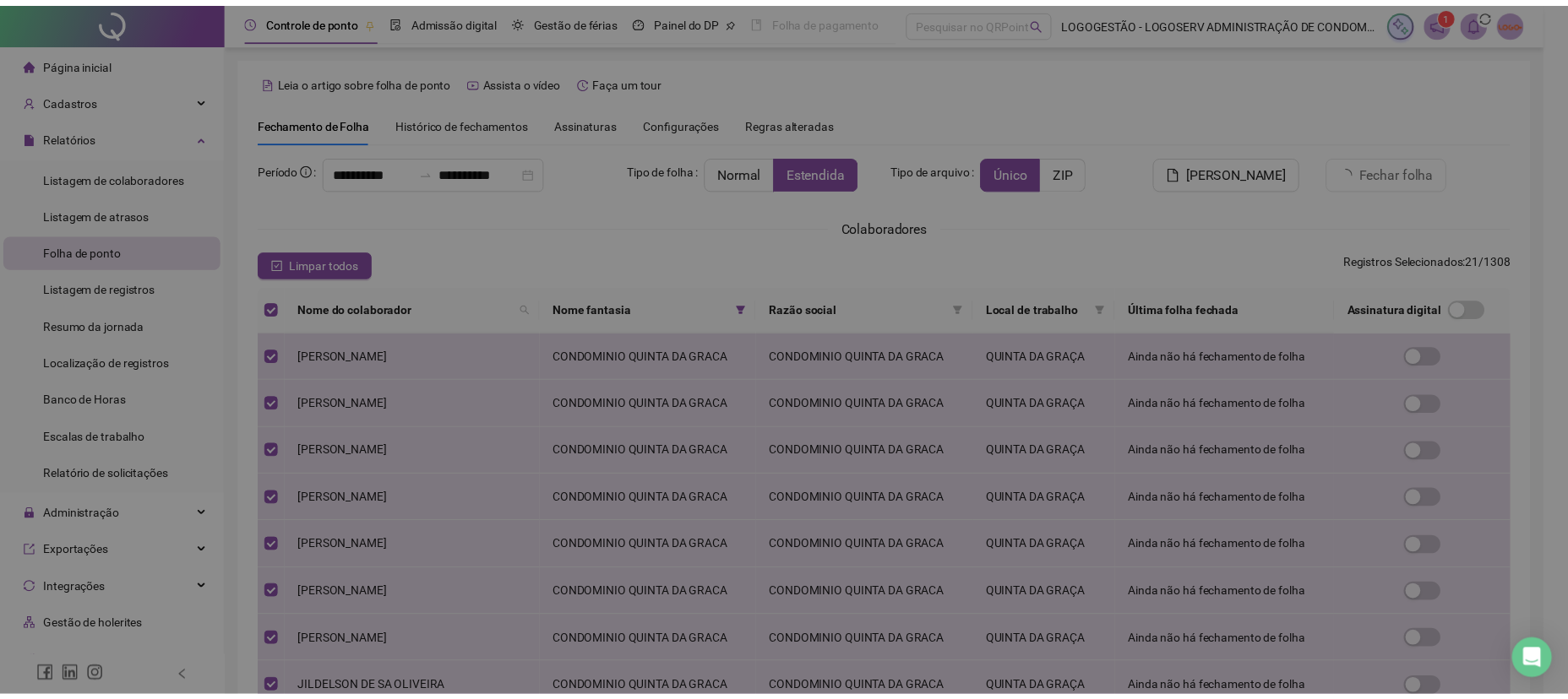
scroll to position [311, 0]
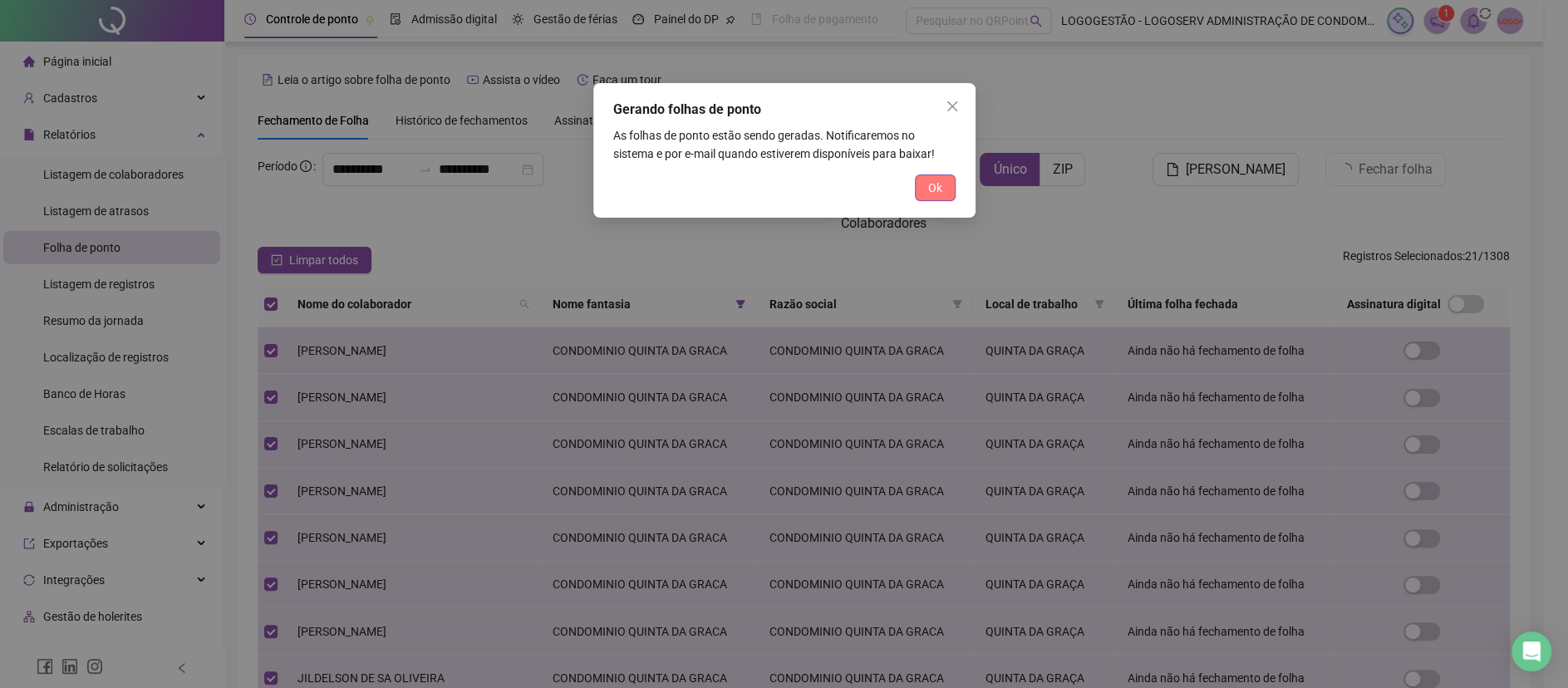
drag, startPoint x: 929, startPoint y: 177, endPoint x: 919, endPoint y: 190, distance: 16.4
click at [929, 178] on button "Ok" at bounding box center [935, 187] width 41 height 26
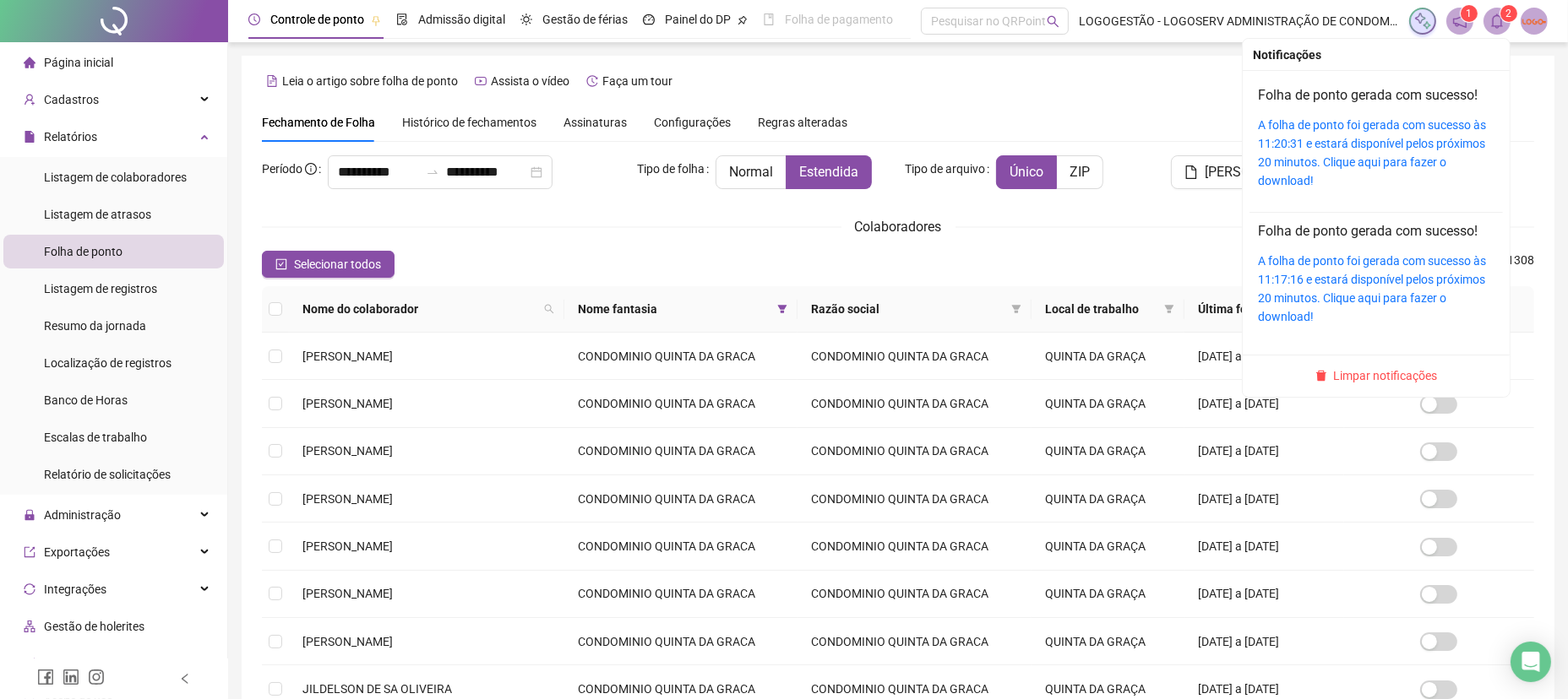
drag, startPoint x: 1504, startPoint y: 16, endPoint x: 1470, endPoint y: 63, distance: 58.0
click at [1503, 16] on sup "2" at bounding box center [1509, 13] width 17 height 17
click at [1385, 153] on link "A folha de ponto foi gerada com sucesso às 11:20:31 e estará disponível pelos p…" at bounding box center [1372, 152] width 228 height 69
